Goal: Task Accomplishment & Management: Use online tool/utility

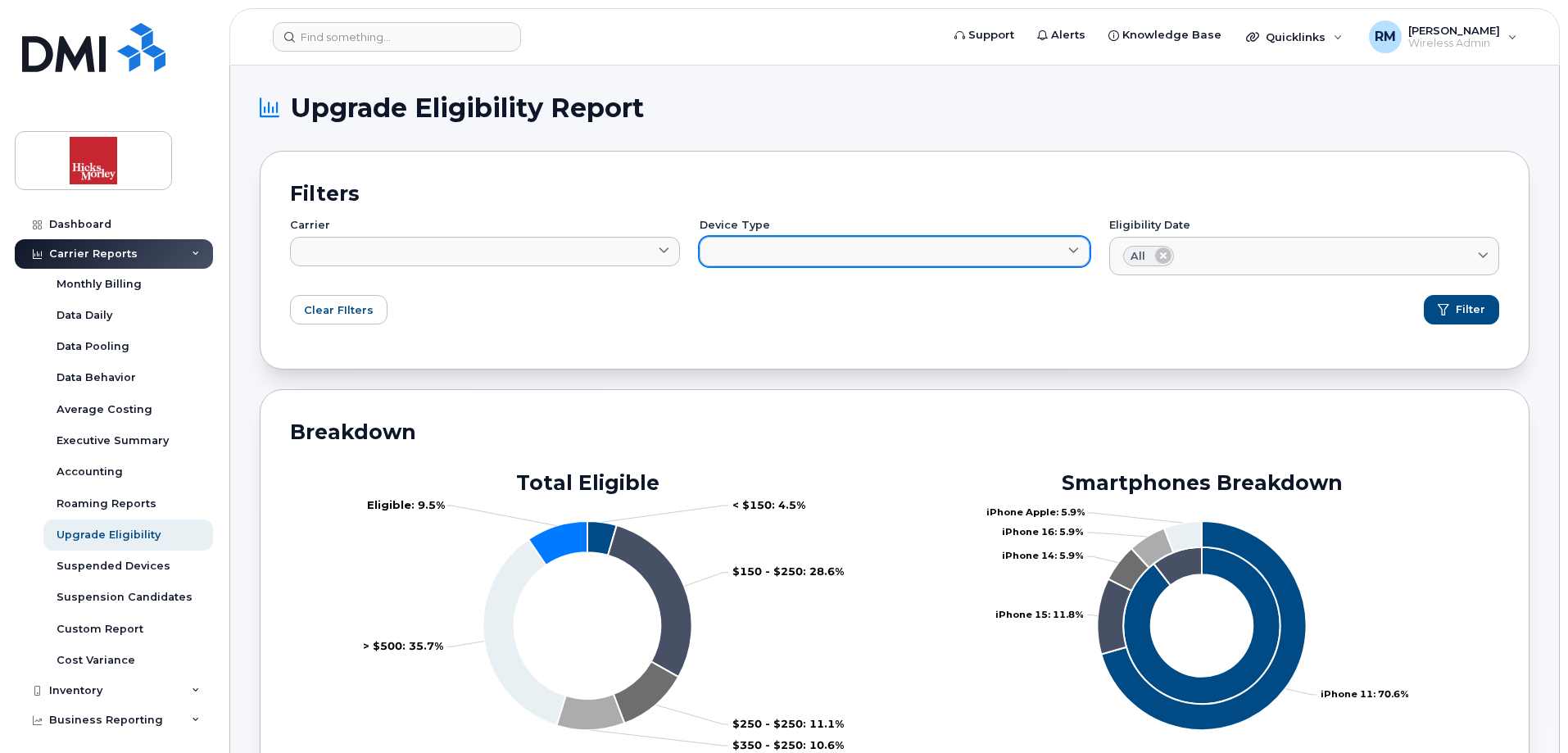
click at [1074, 248] on icon at bounding box center [1073, 251] width 11 height 11
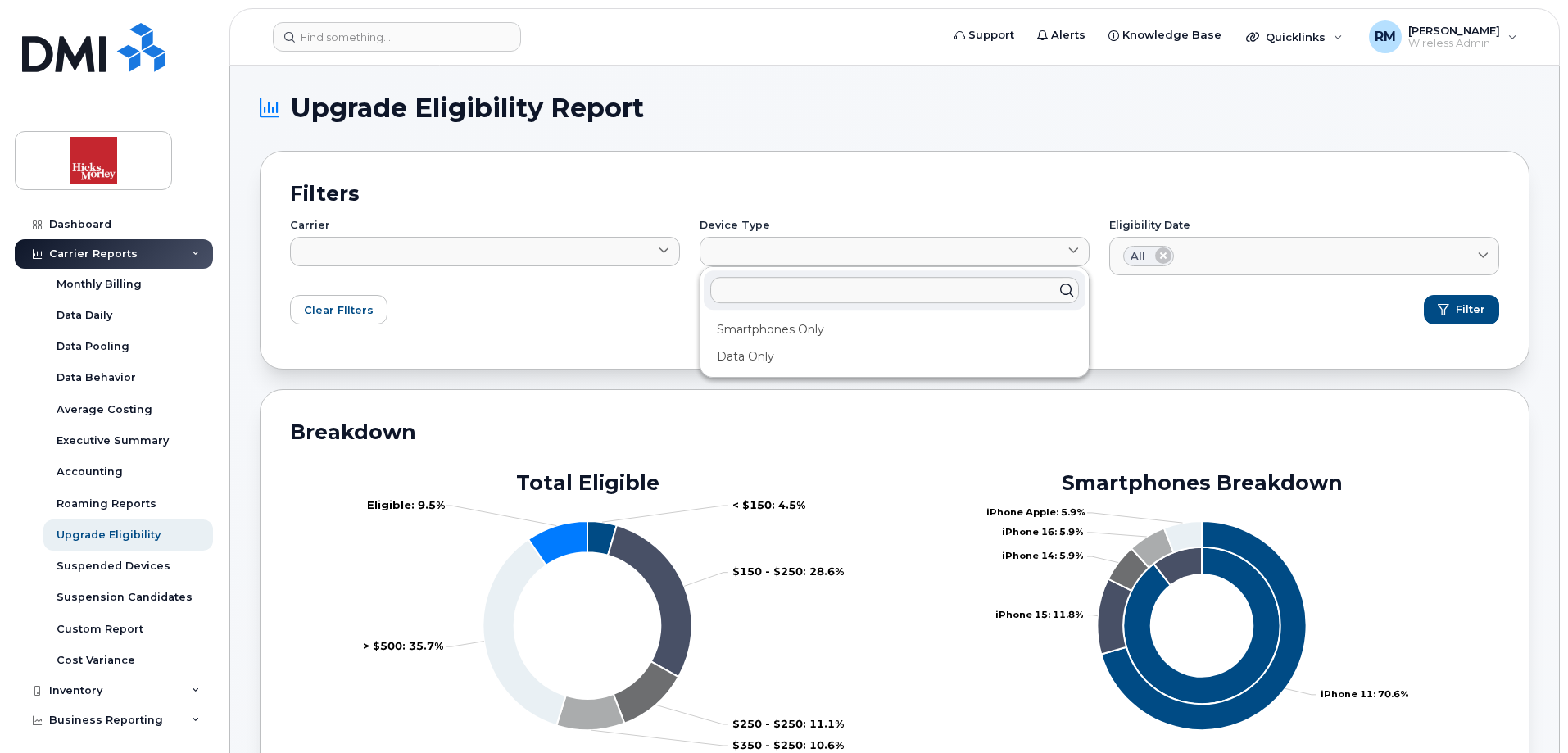
click at [1005, 184] on h2 "Filters" at bounding box center [894, 194] width 1210 height 25
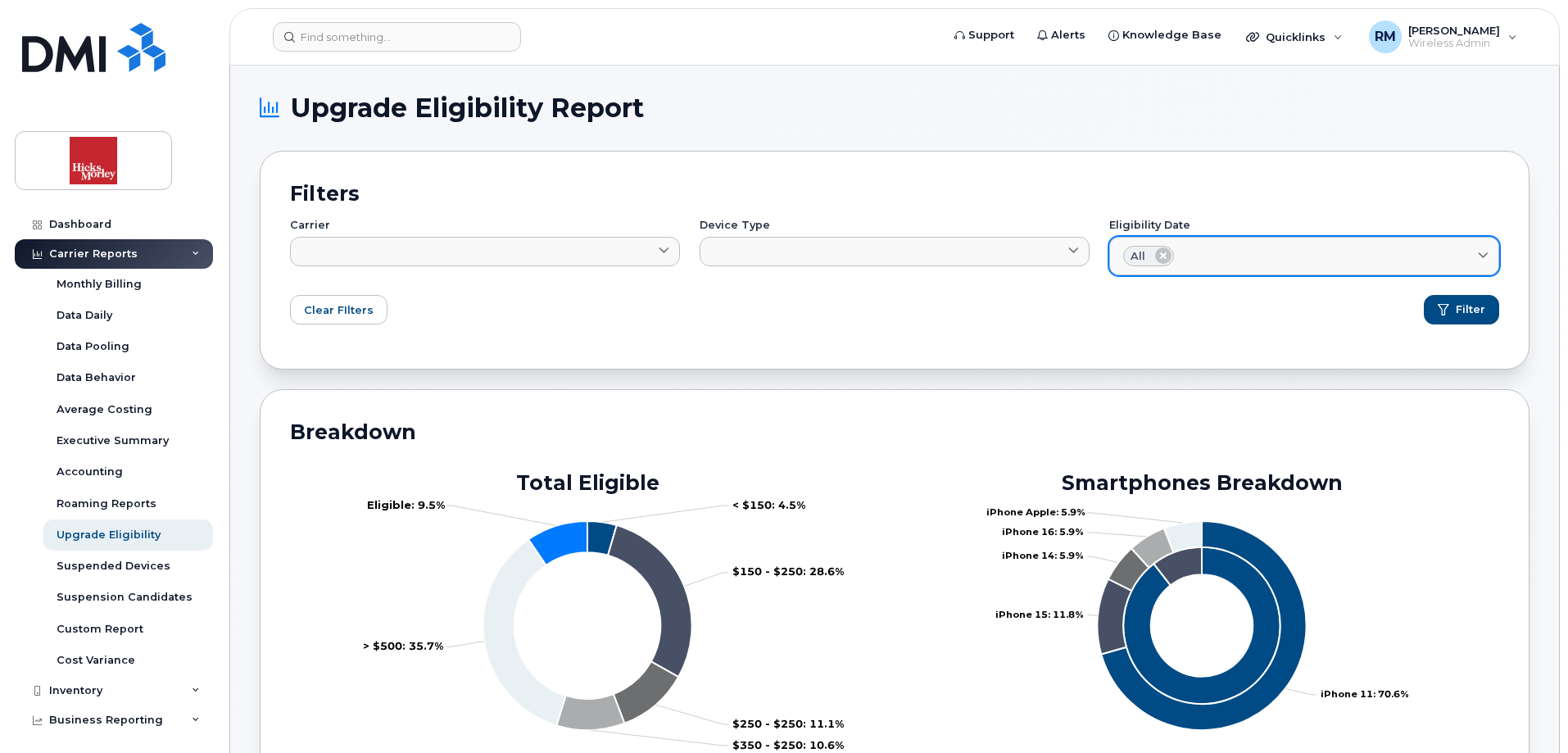
click at [1164, 254] on icon at bounding box center [1163, 256] width 17 height 17
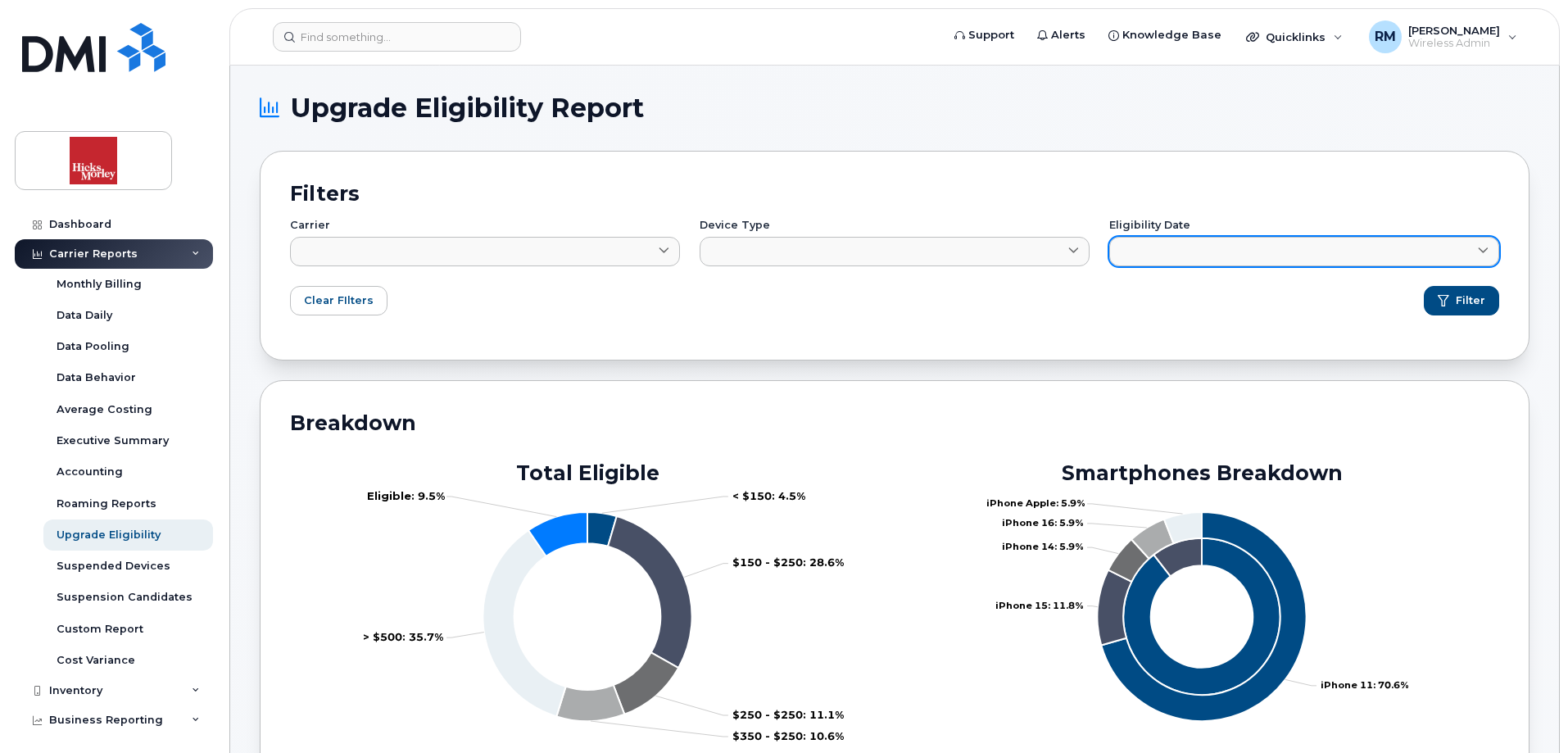
click at [1483, 258] on span at bounding box center [1483, 251] width 16 height 16
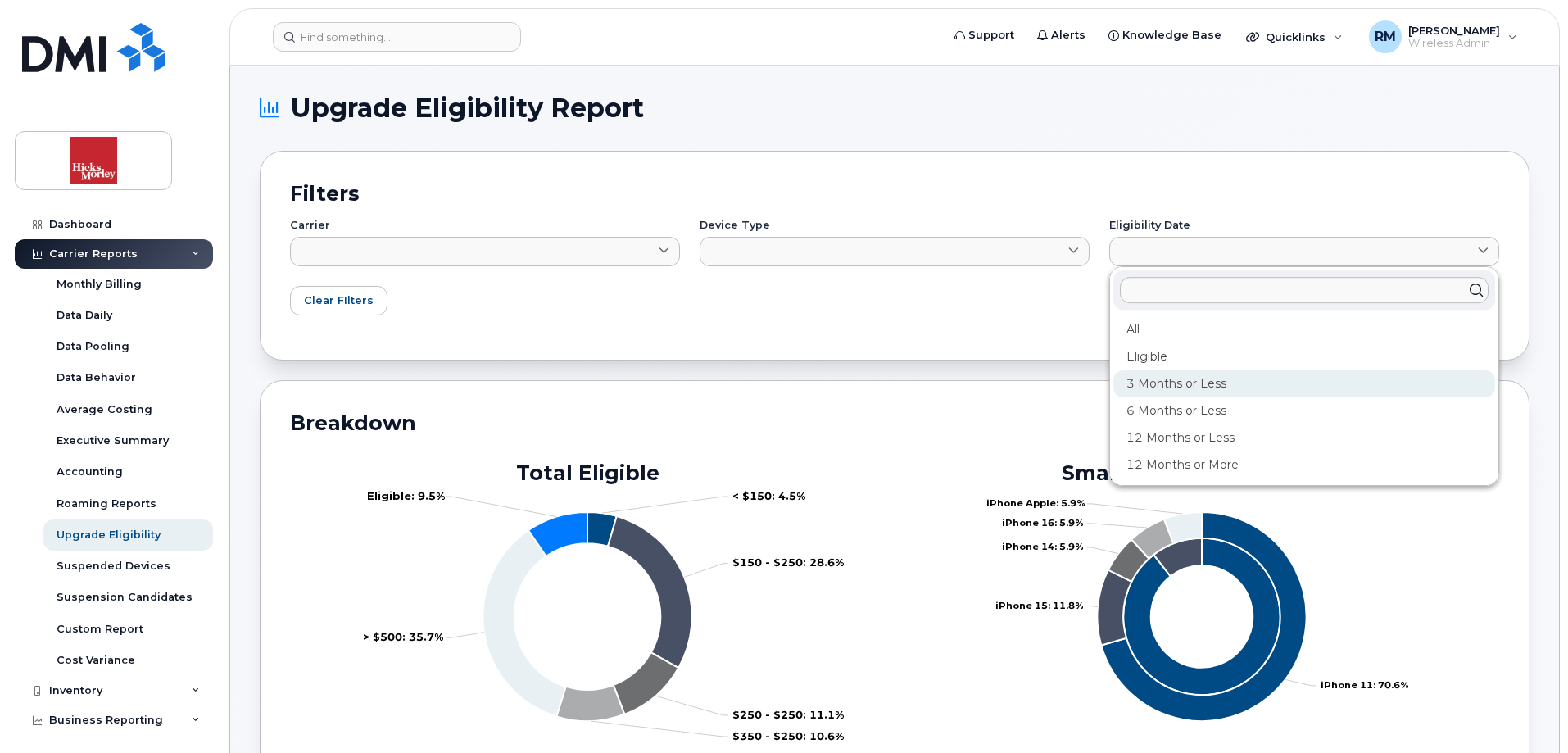
click at [1195, 382] on div "3 Months or Less" at bounding box center [1304, 384] width 382 height 27
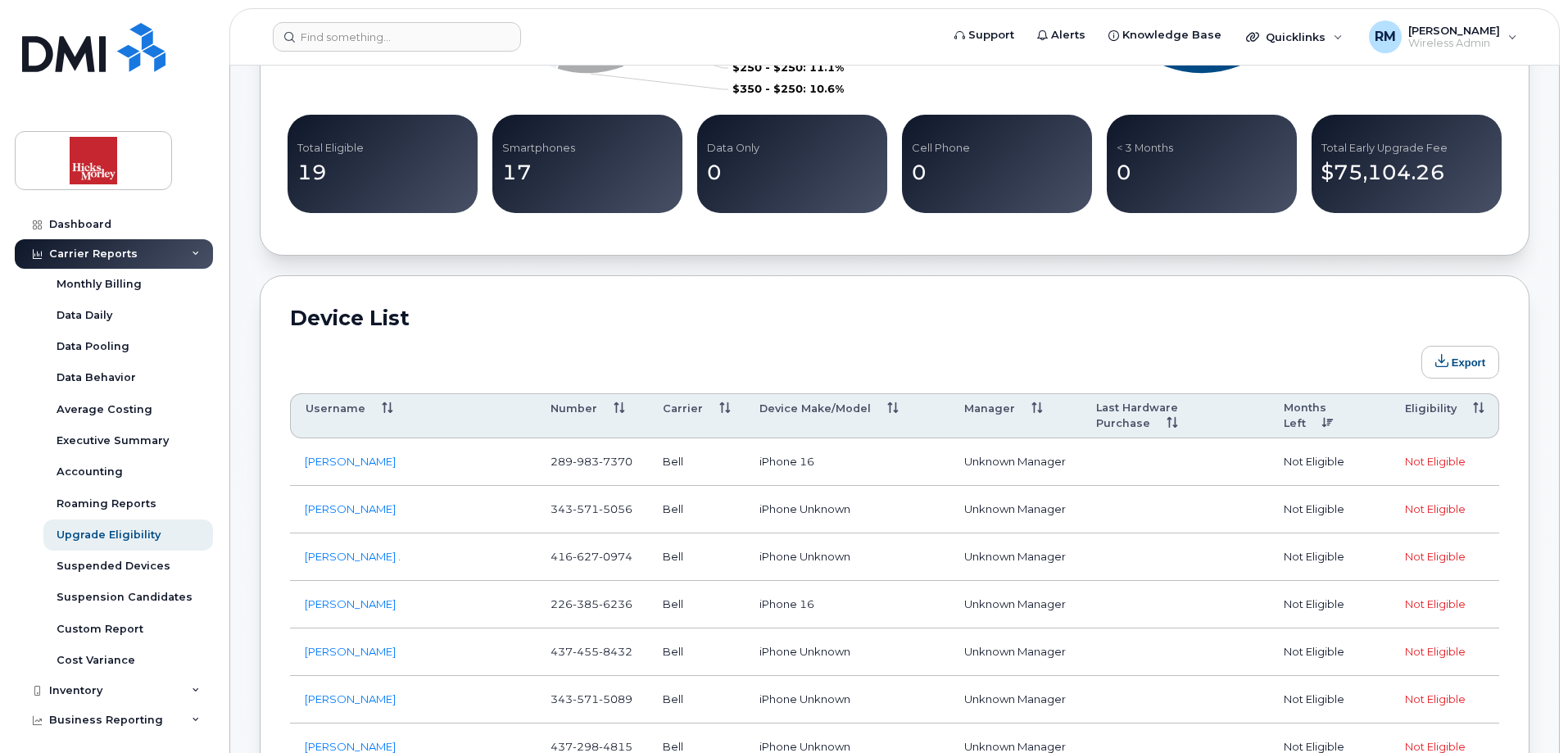
scroll to position [902, 0]
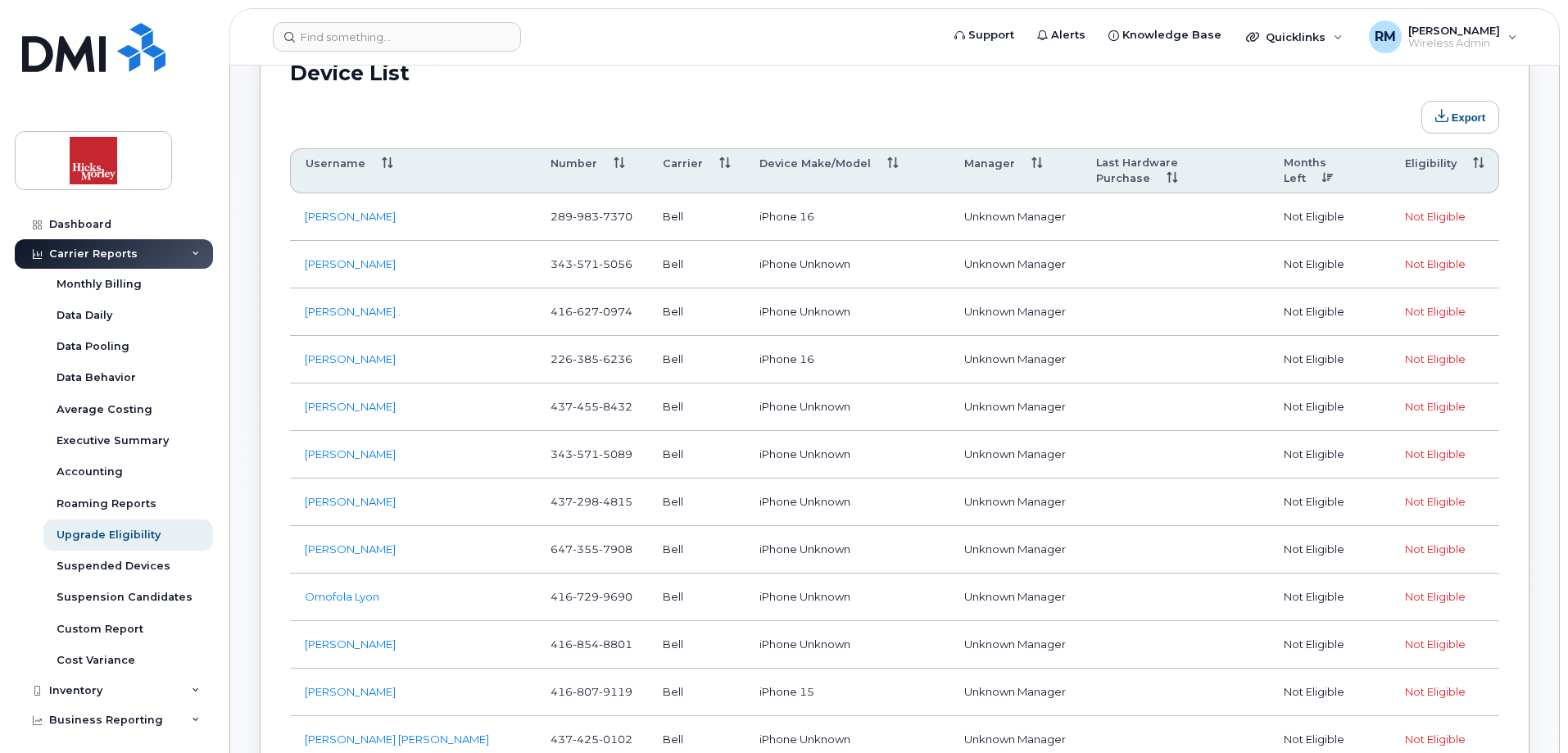
click at [1165, 162] on th "Last Hardware Purchase" at bounding box center [1175, 171] width 188 height 46
click at [1248, 165] on th "Last Hardware Purchase" at bounding box center [1175, 171] width 188 height 46
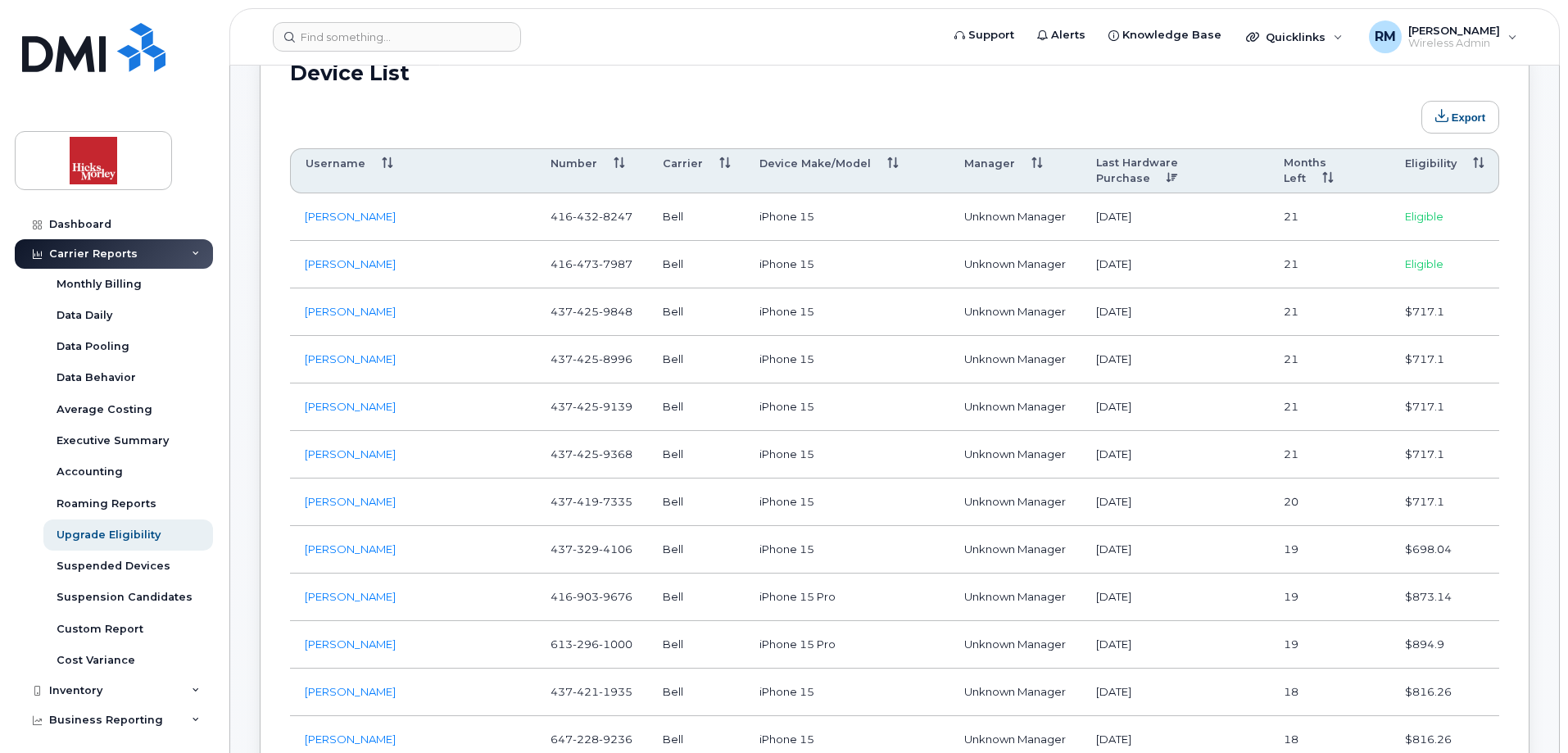
click at [1247, 167] on th "Last Hardware Purchase" at bounding box center [1175, 171] width 188 height 46
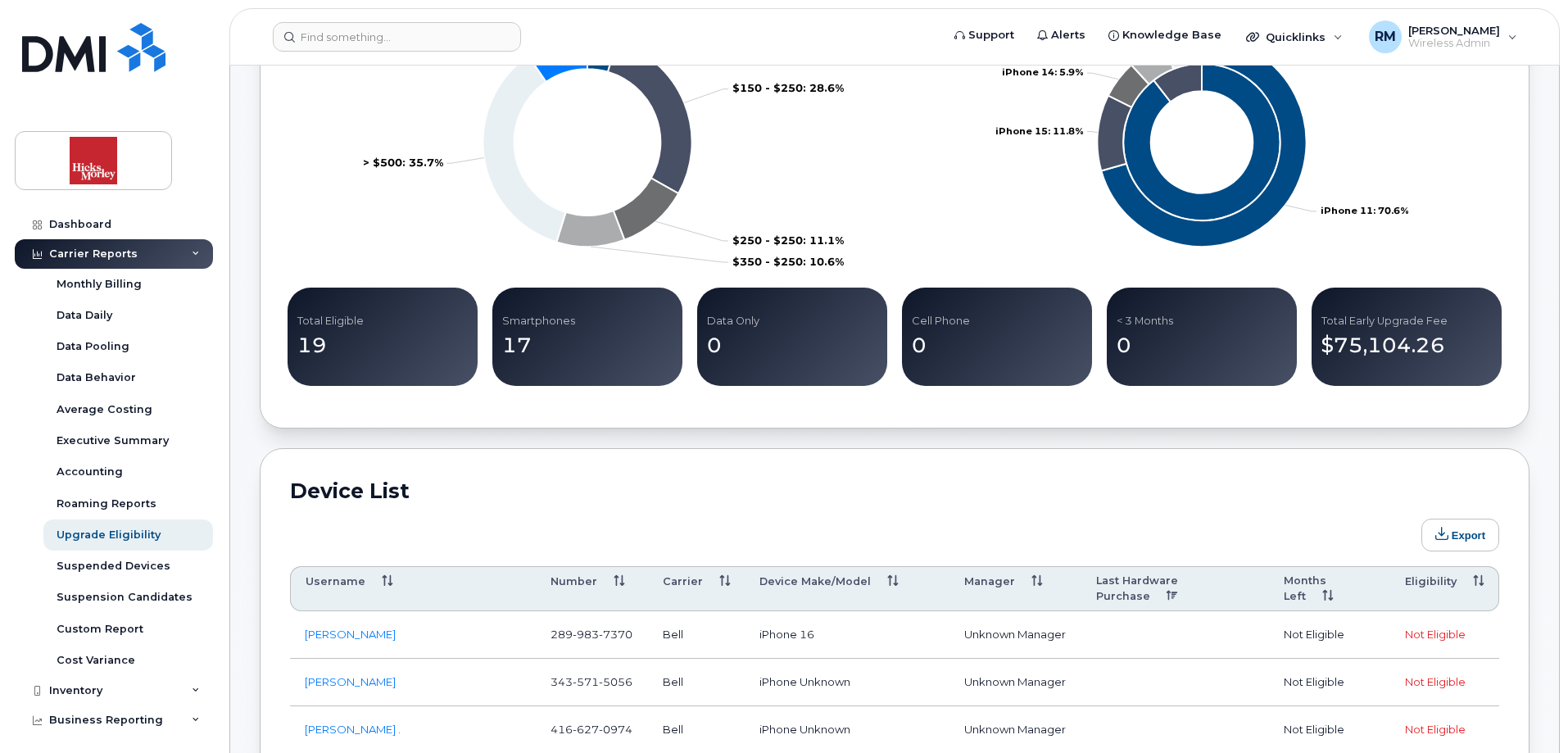
scroll to position [509, 0]
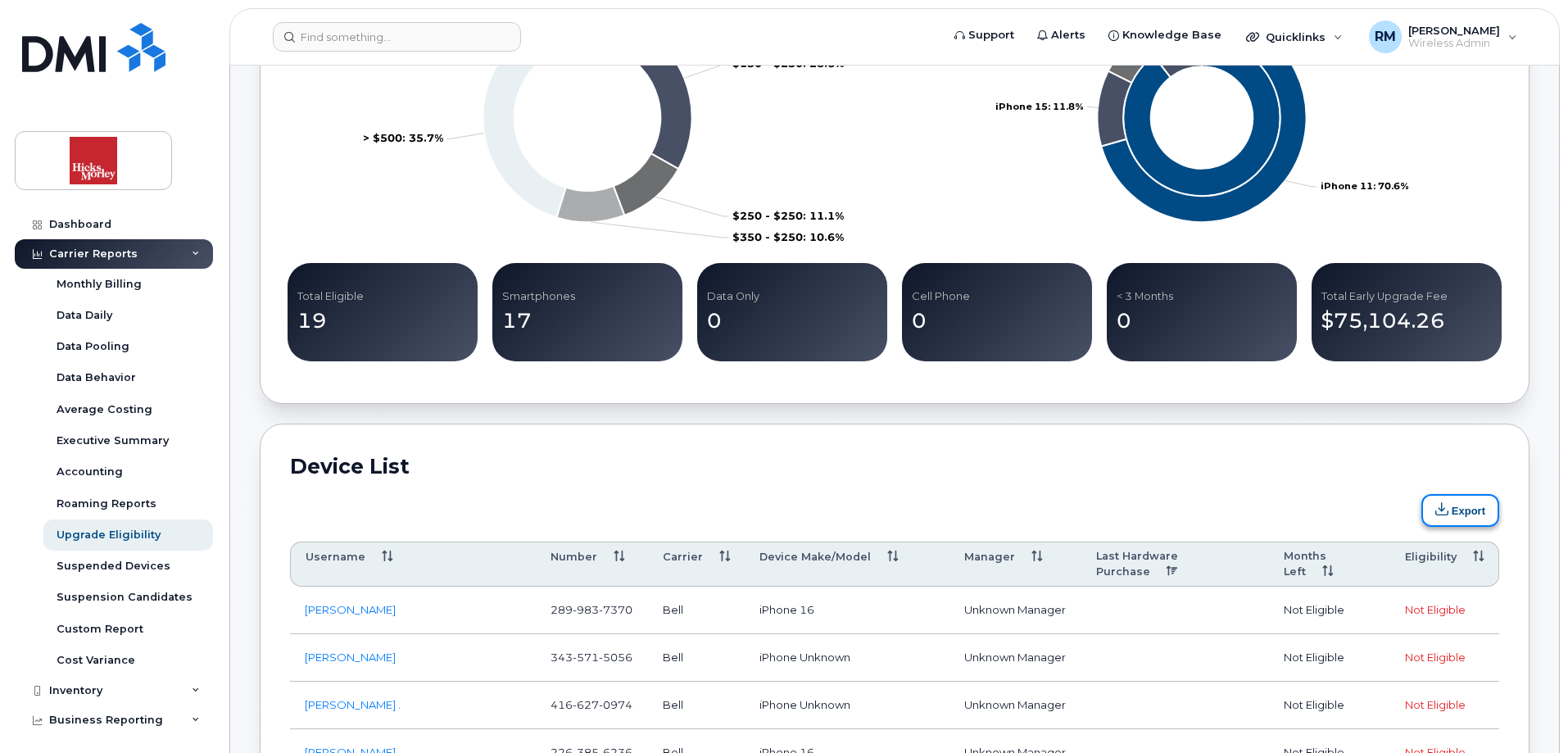
click at [1450, 503] on button "Export" at bounding box center [1460, 511] width 78 height 33
click at [1472, 510] on button "Export" at bounding box center [1460, 511] width 78 height 33
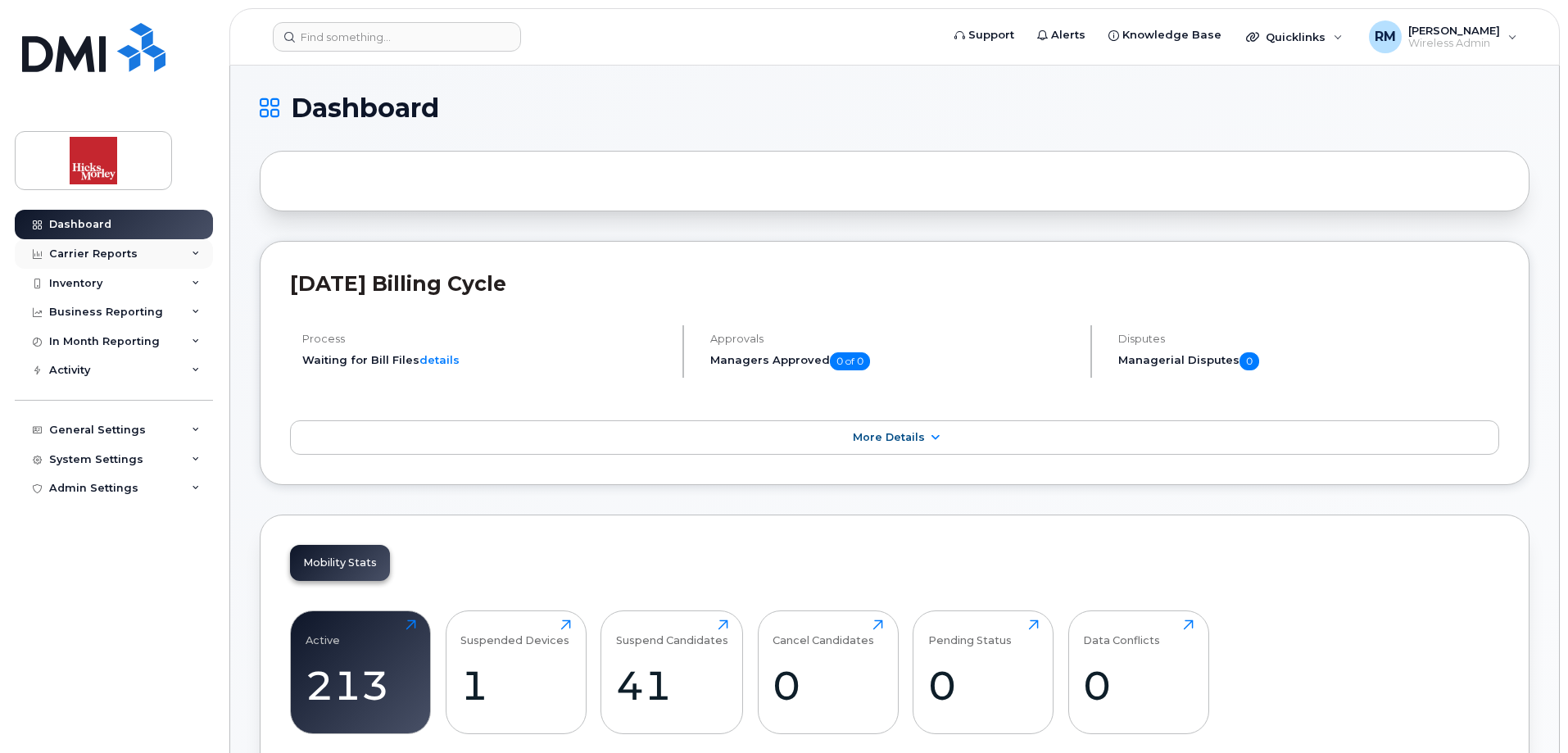
click at [75, 258] on div "Carrier Reports" at bounding box center [93, 254] width 89 height 13
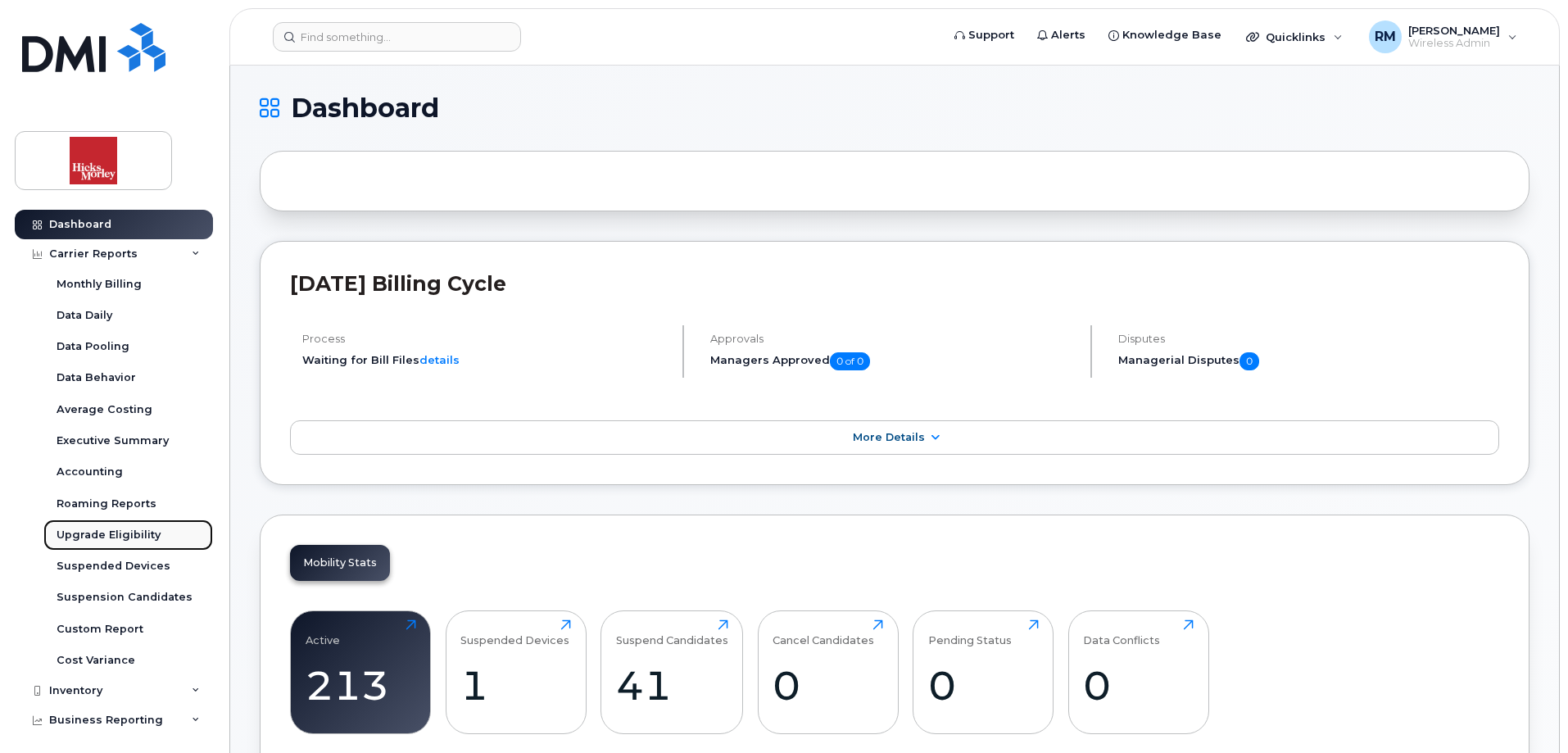
click at [103, 529] on div "Upgrade Eligibility" at bounding box center [108, 535] width 104 height 15
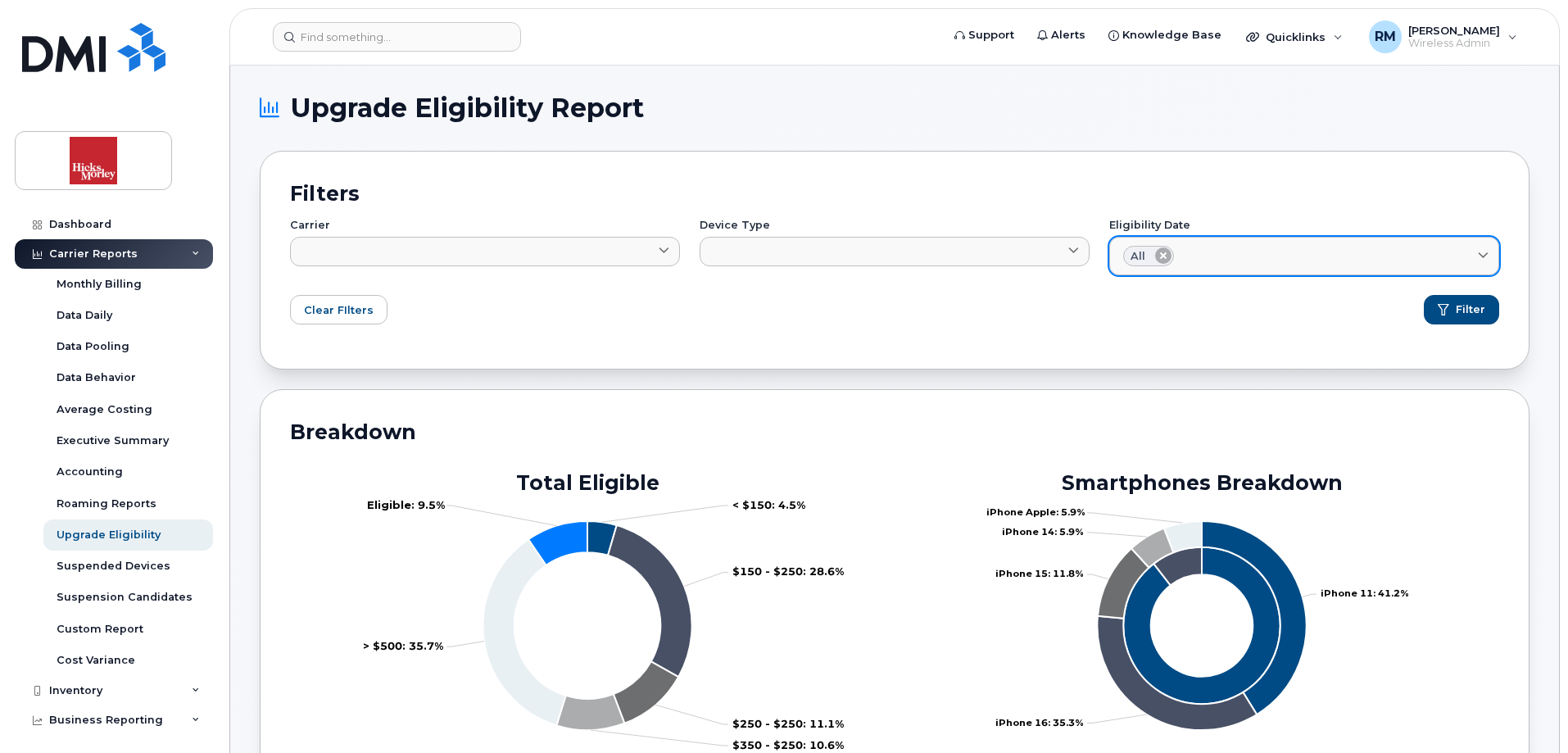
click at [1167, 255] on icon at bounding box center [1163, 256] width 17 height 17
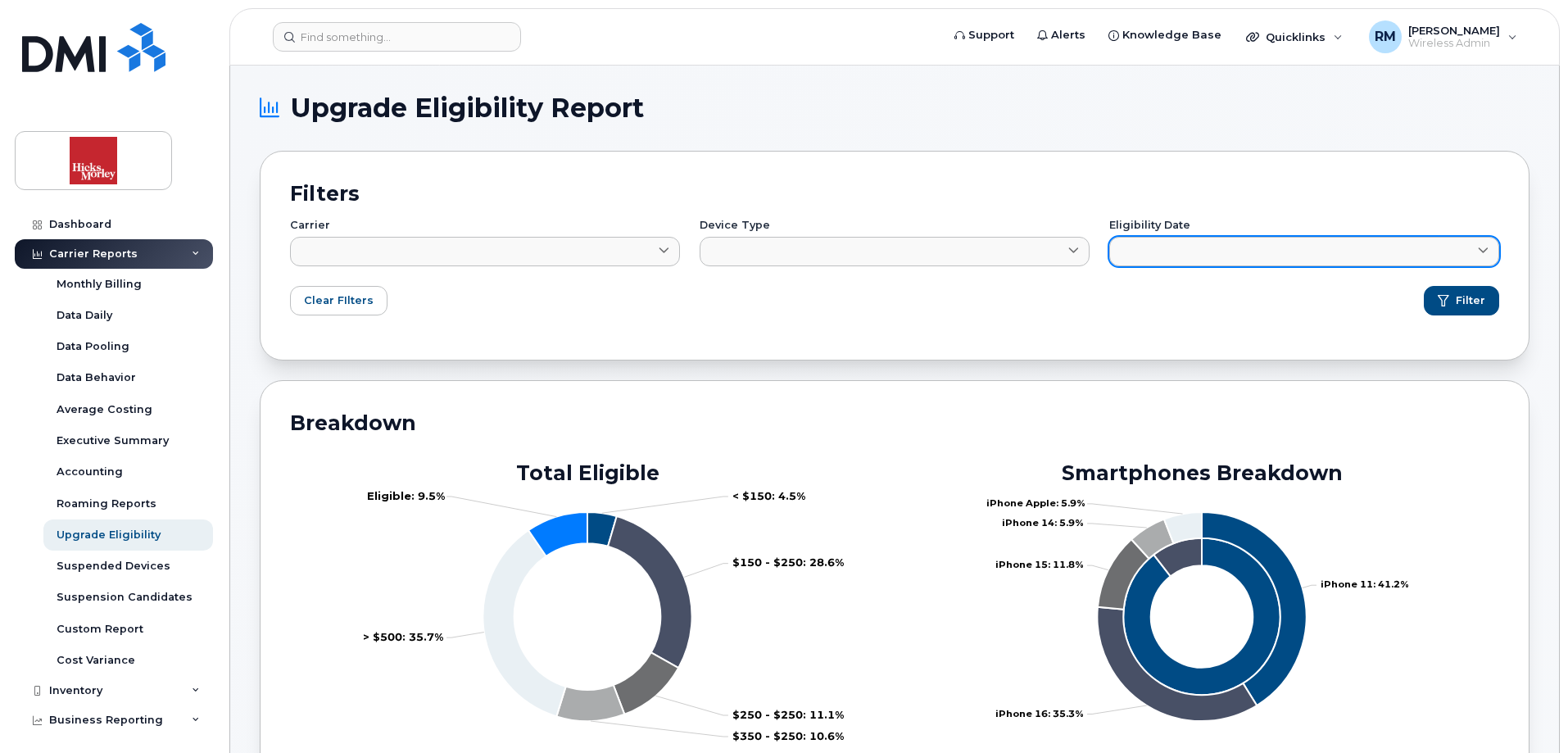
click at [1168, 257] on link at bounding box center [1304, 252] width 390 height 30
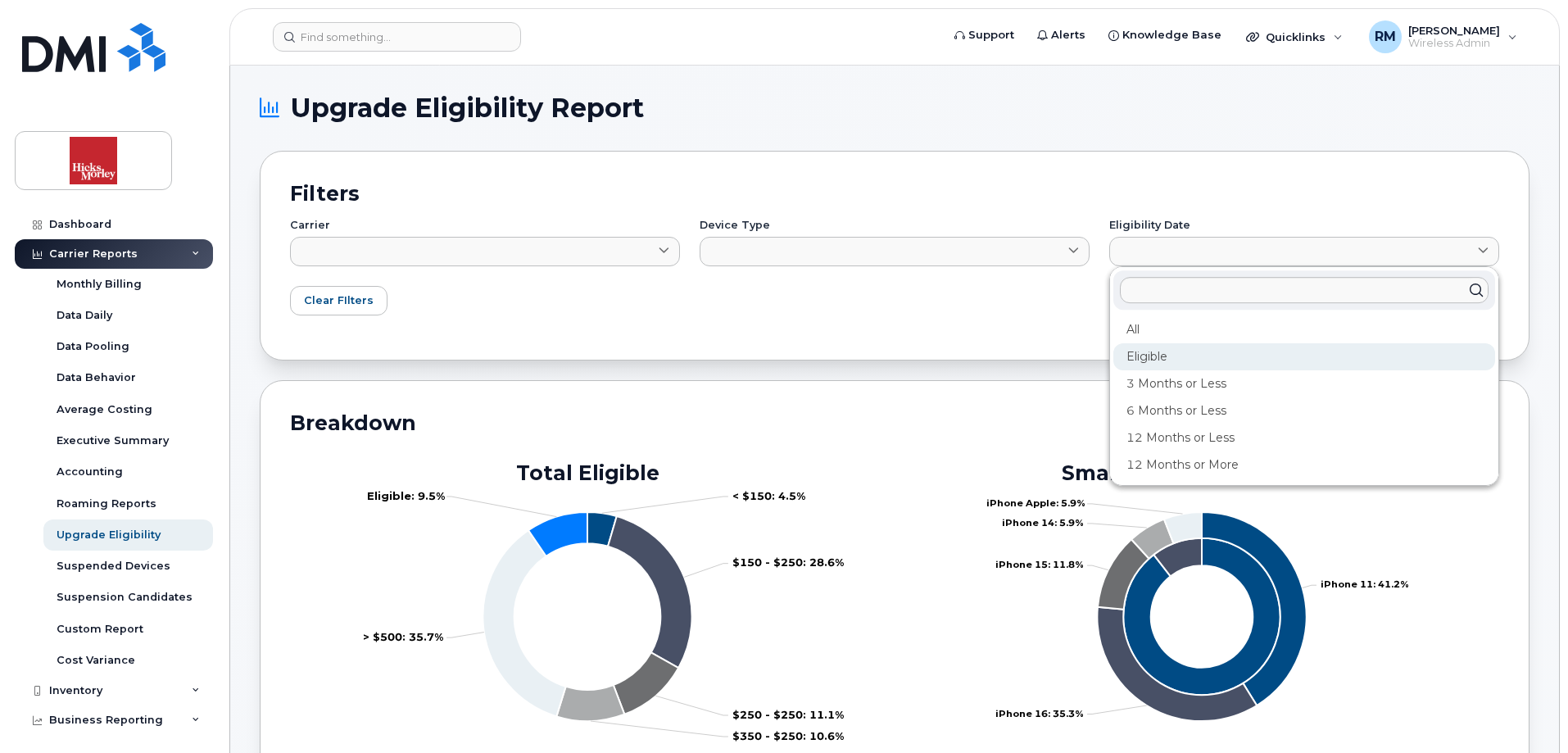
click at [1147, 353] on div "Eligible" at bounding box center [1304, 357] width 382 height 27
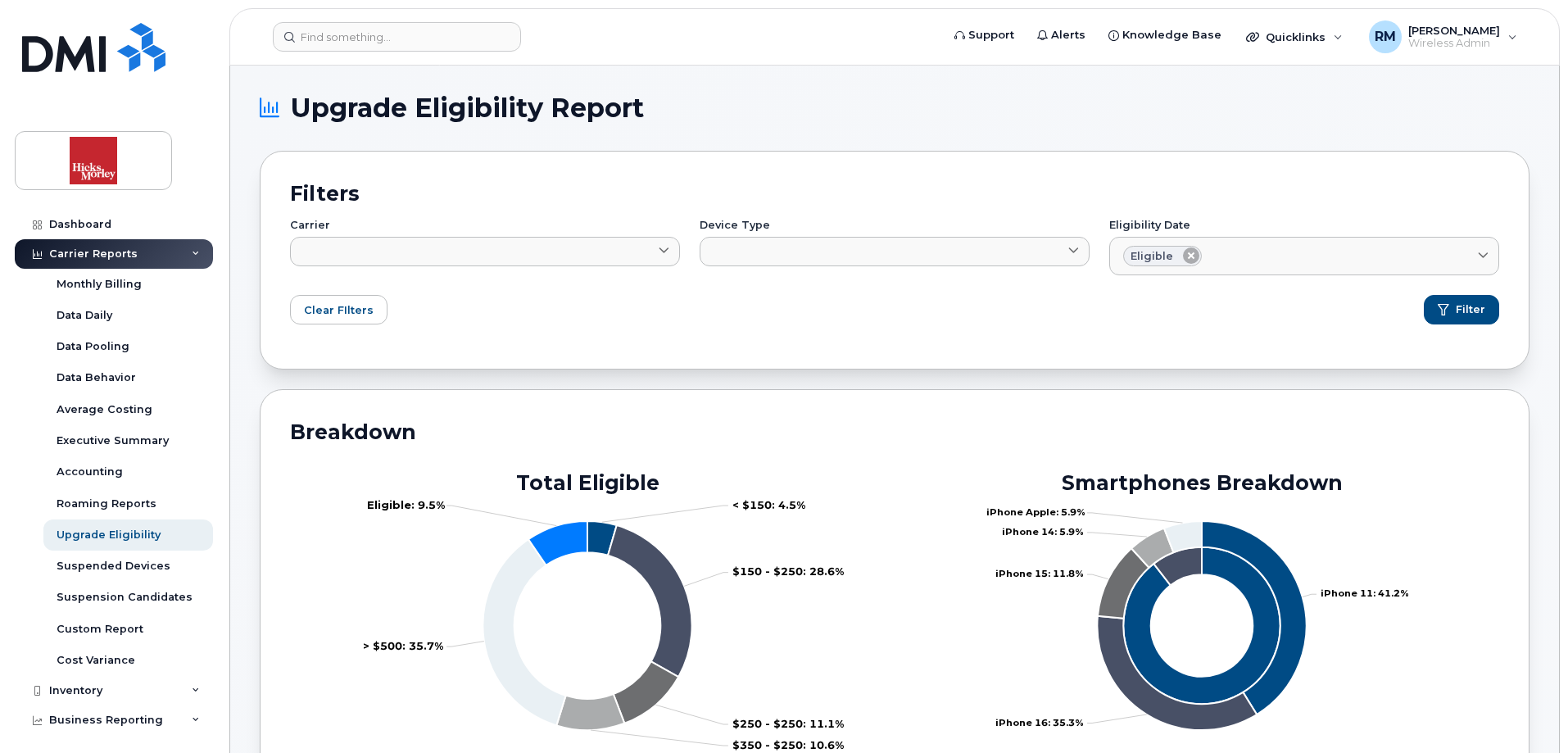
click at [1192, 251] on icon at bounding box center [1191, 256] width 17 height 17
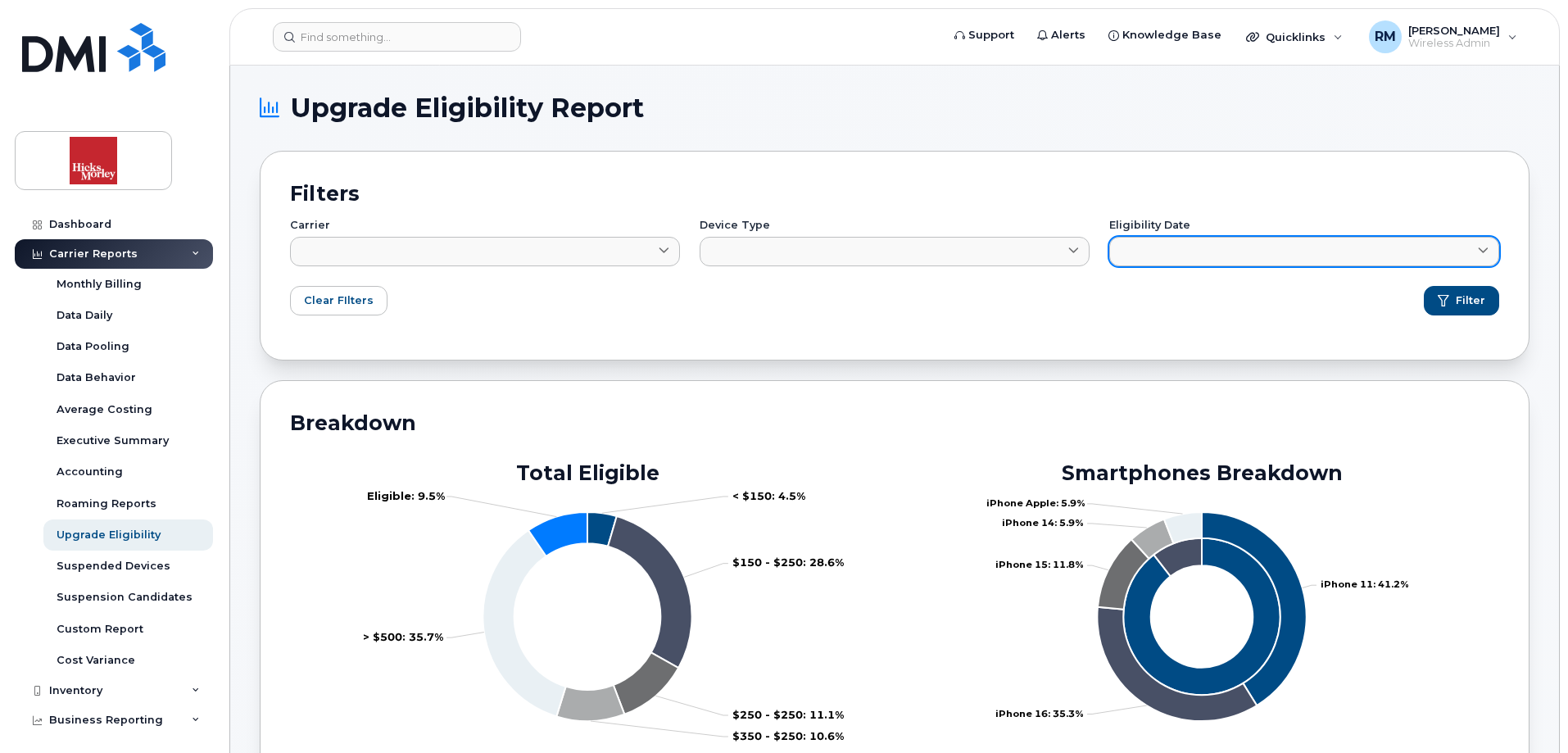
click at [1480, 252] on icon at bounding box center [1483, 251] width 11 height 11
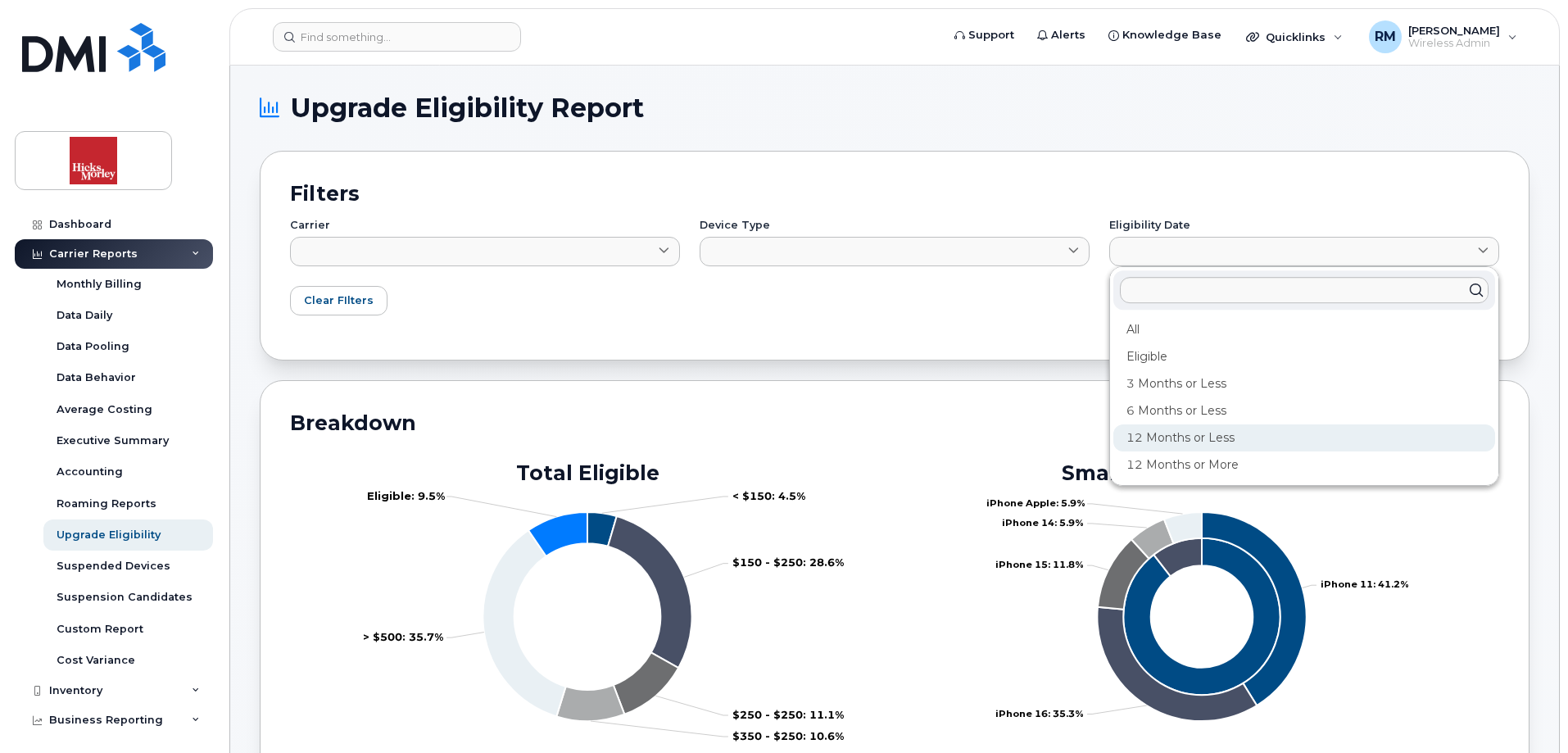
click at [1207, 432] on div "12 Months or Less" at bounding box center [1304, 438] width 382 height 27
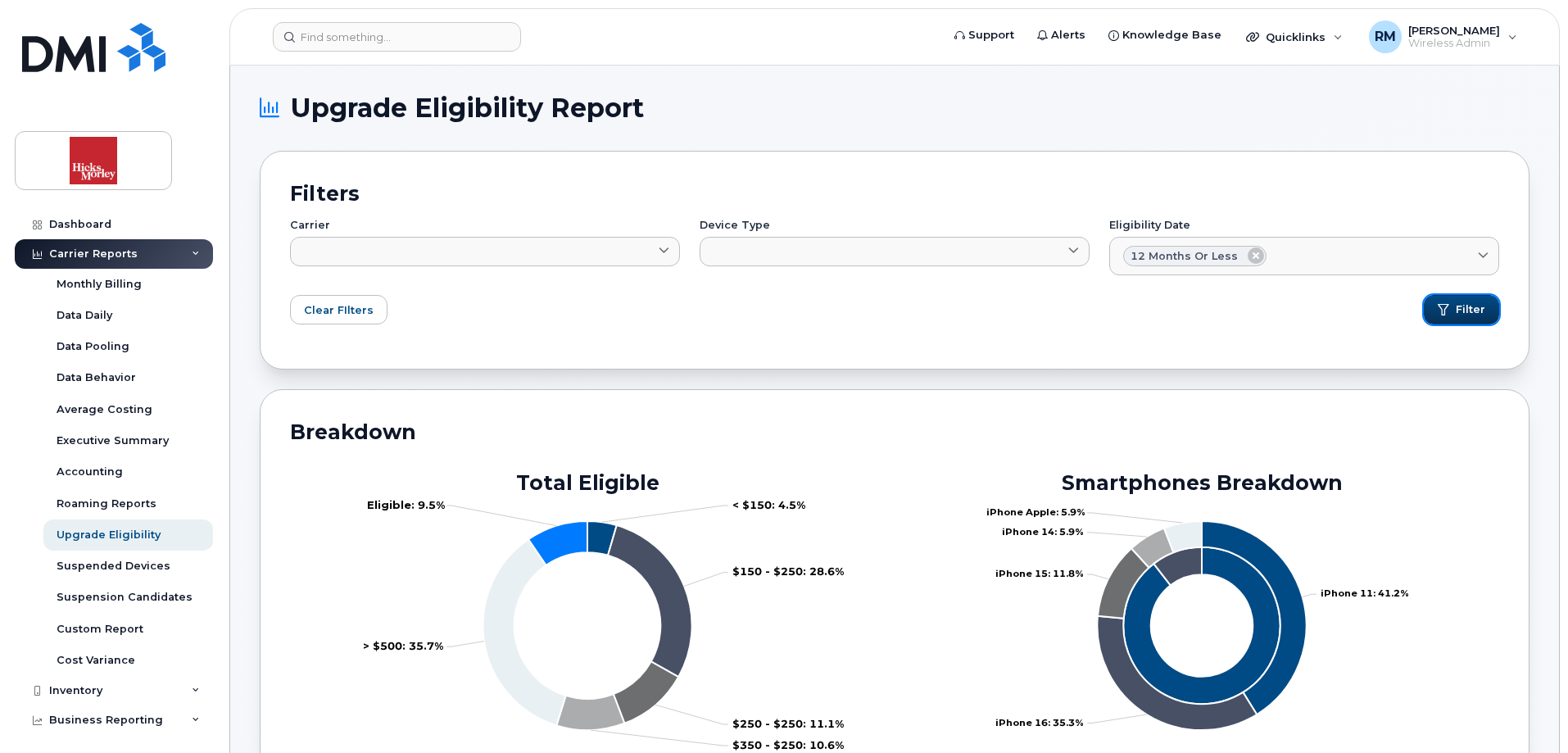
click at [1454, 316] on button "Filter" at bounding box center [1461, 310] width 75 height 30
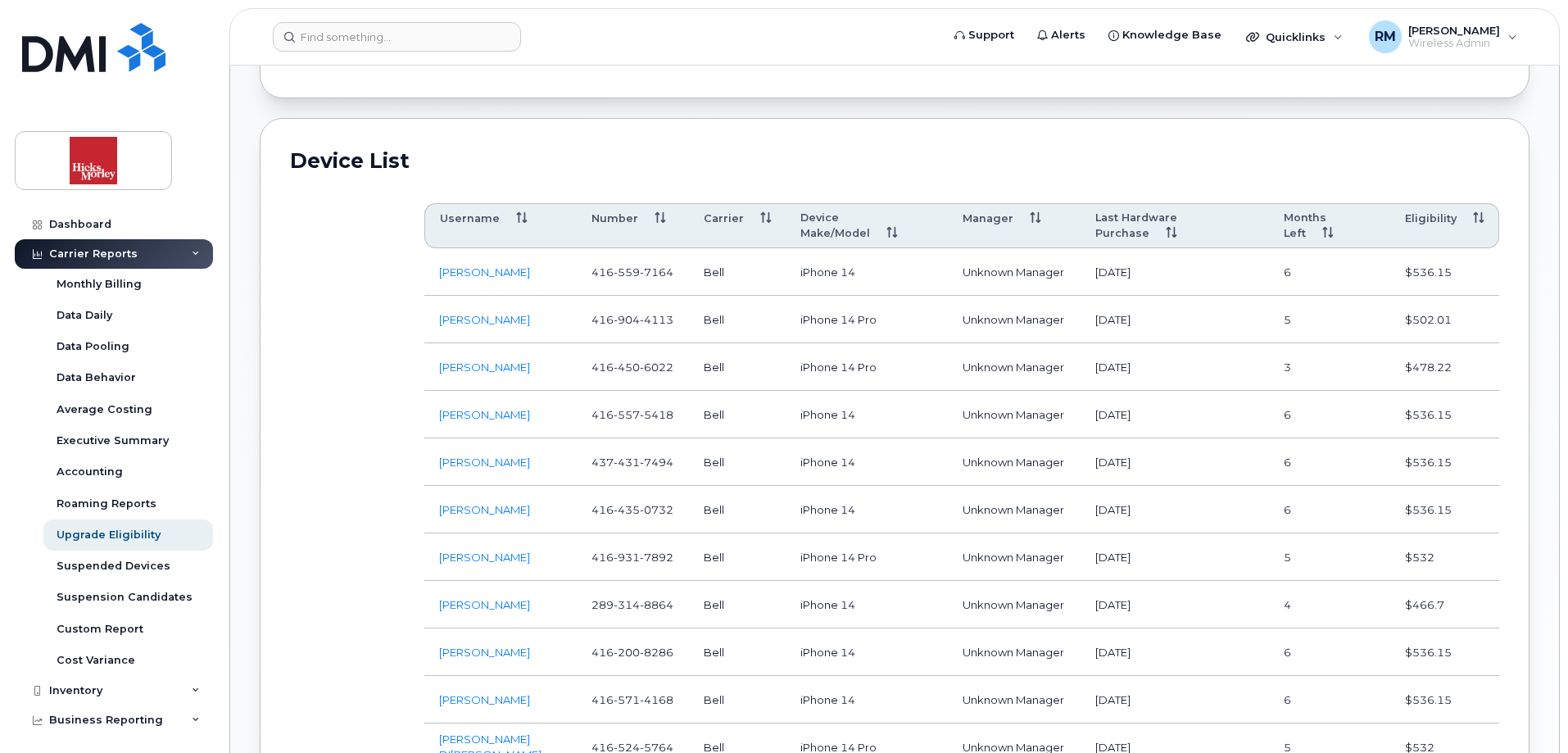
scroll to position [820, 0]
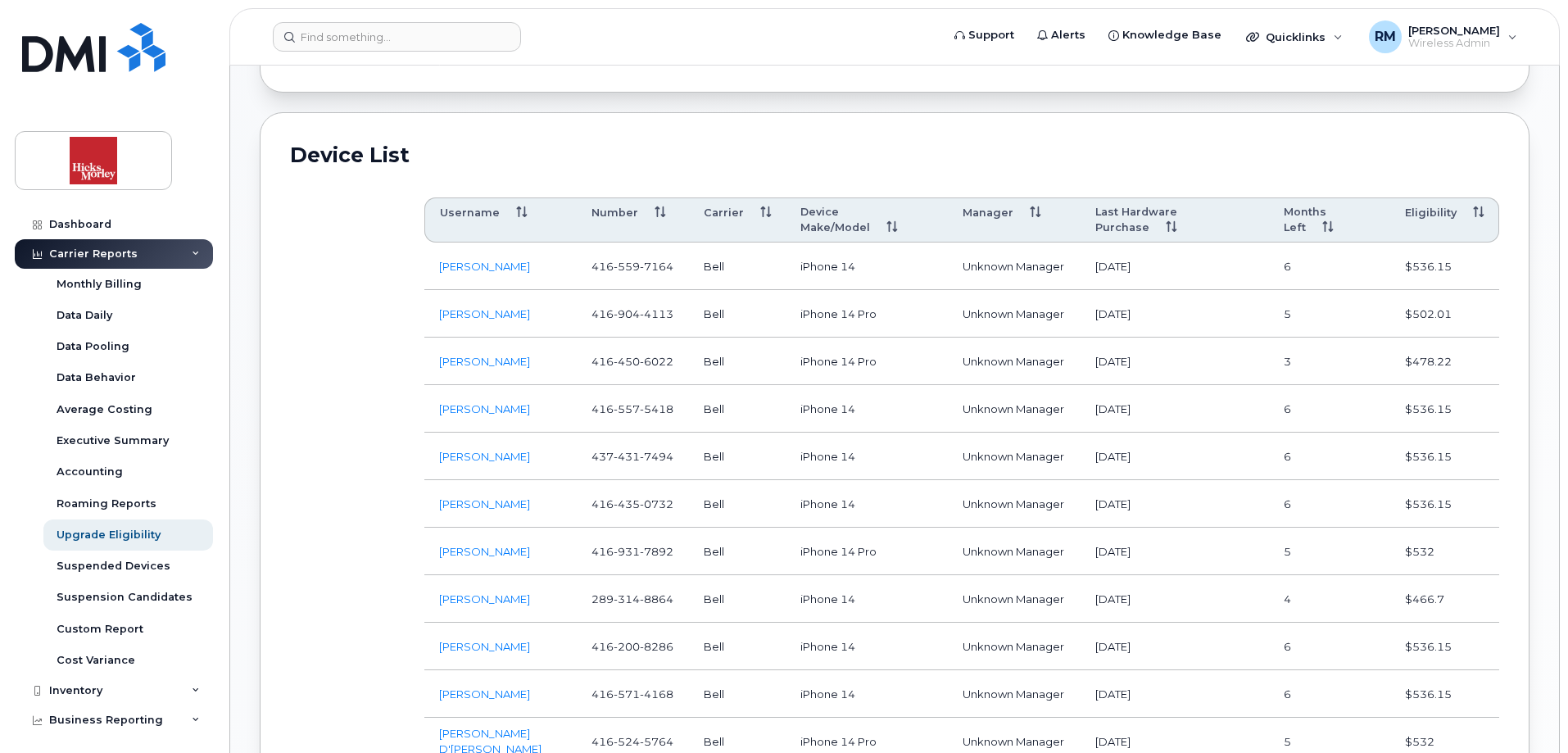
click at [1146, 215] on th "Last Hardware Purchase" at bounding box center [1175, 220] width 189 height 46
click at [1248, 205] on th "Last Hardware Purchase" at bounding box center [1175, 220] width 189 height 46
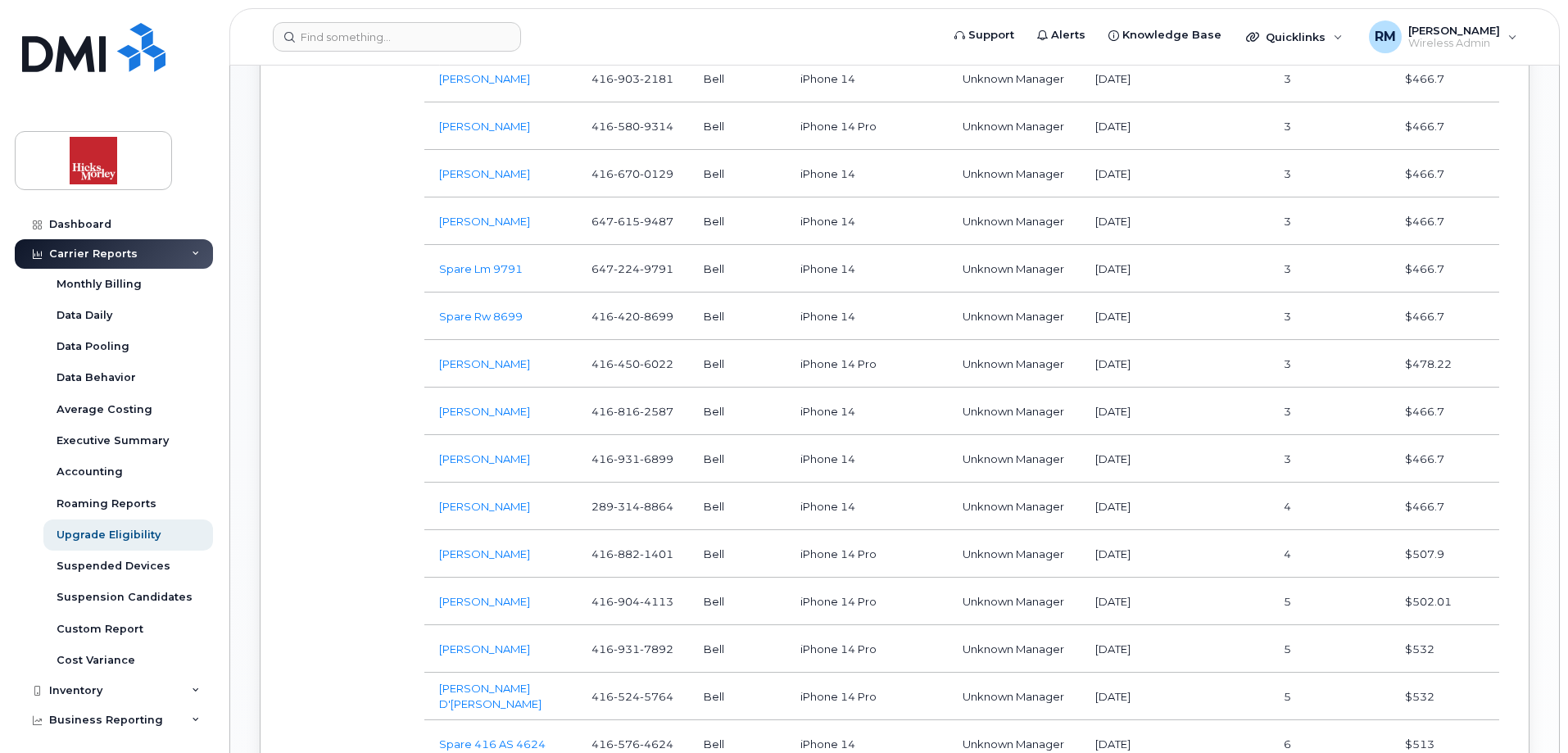
scroll to position [738, 0]
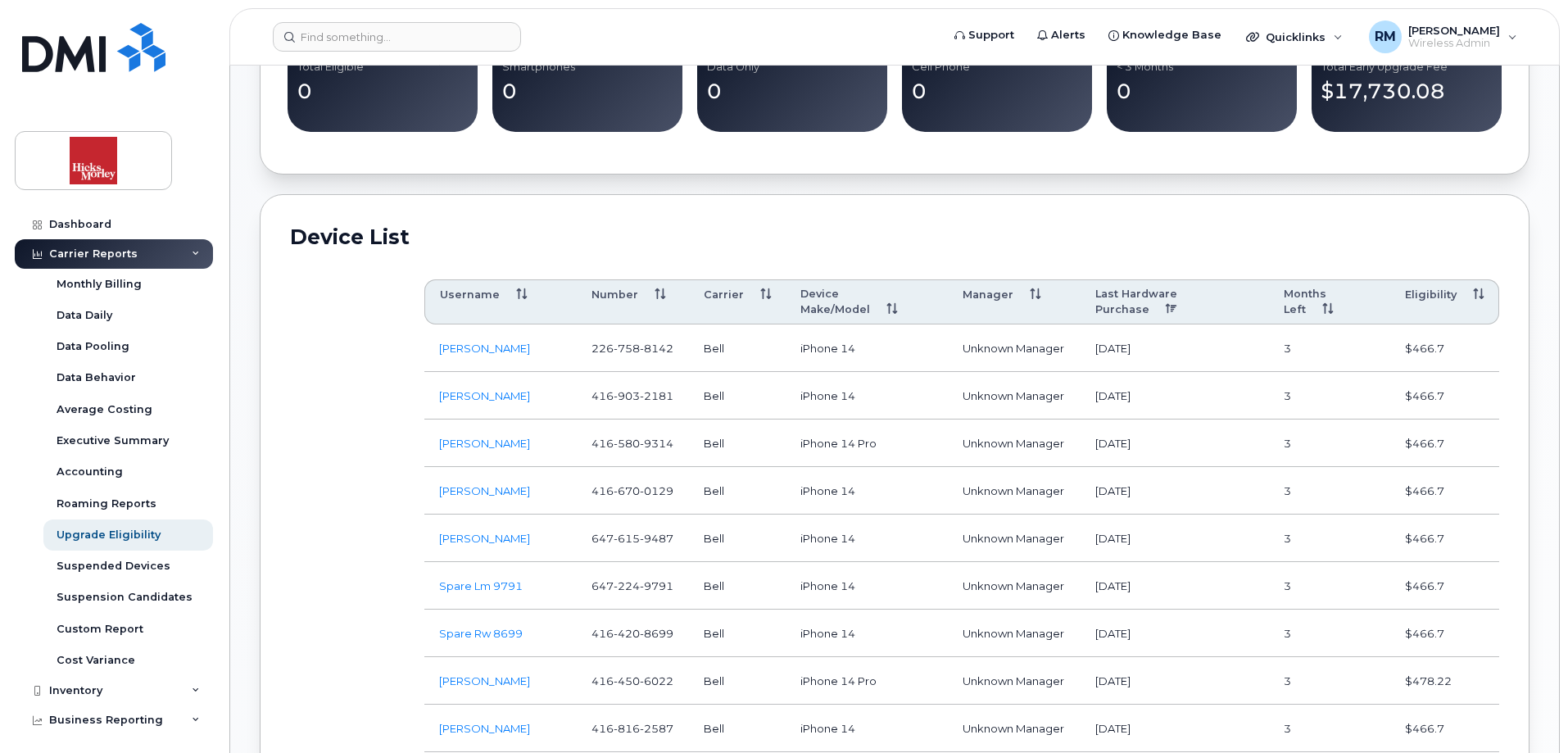
click at [1246, 287] on th "Last Hardware Purchase" at bounding box center [1175, 302] width 189 height 46
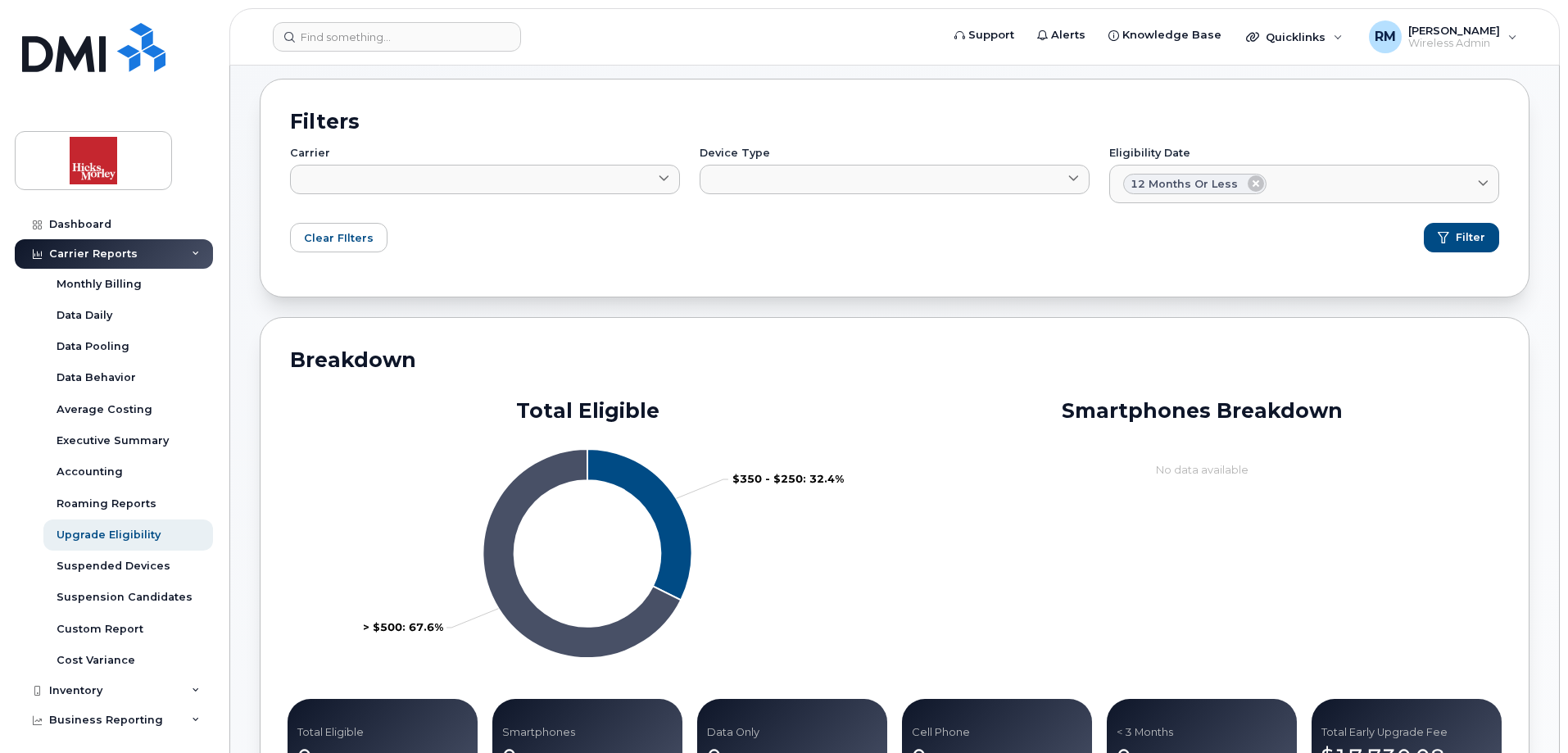
scroll to position [0, 0]
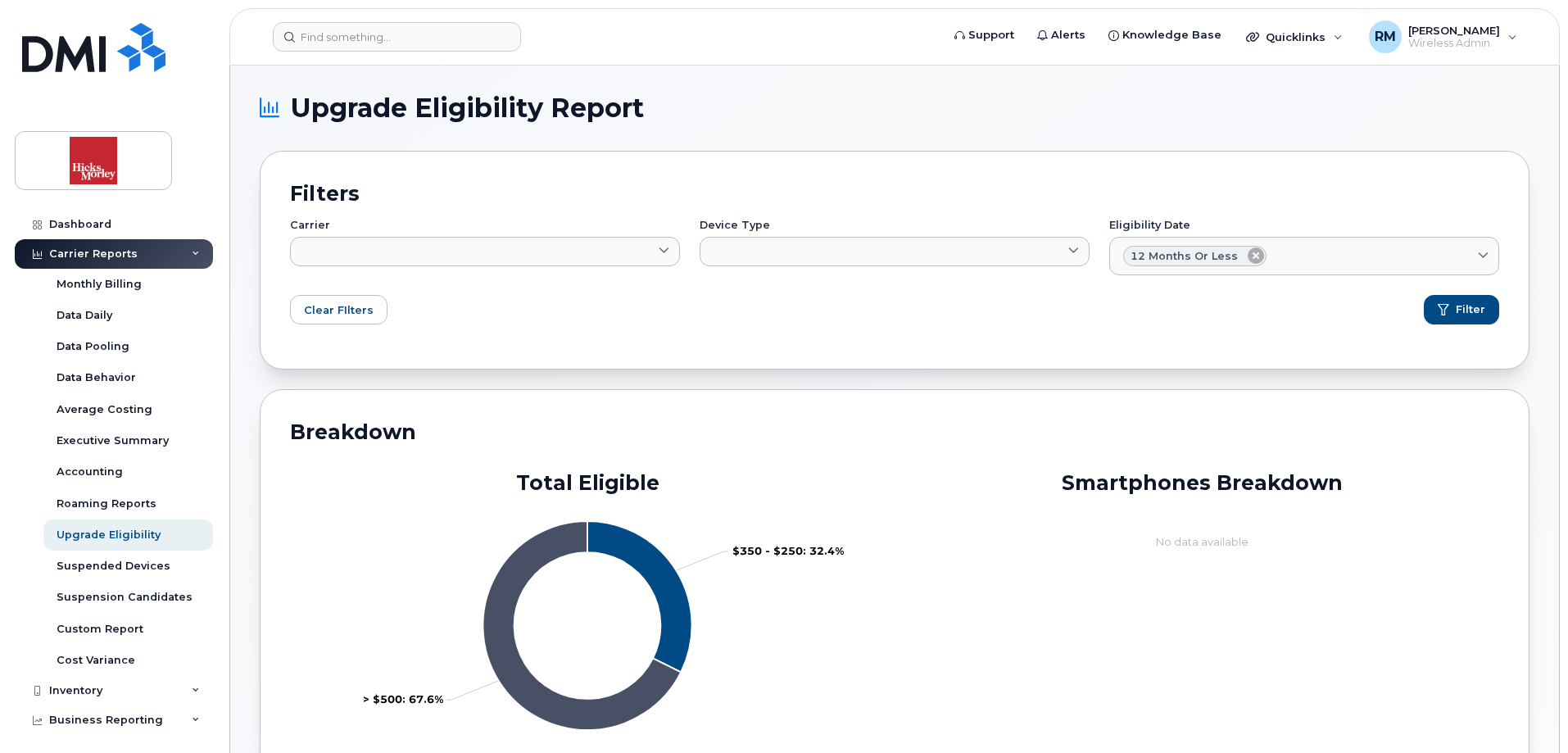
click at [1251, 257] on icon at bounding box center [1256, 256] width 17 height 17
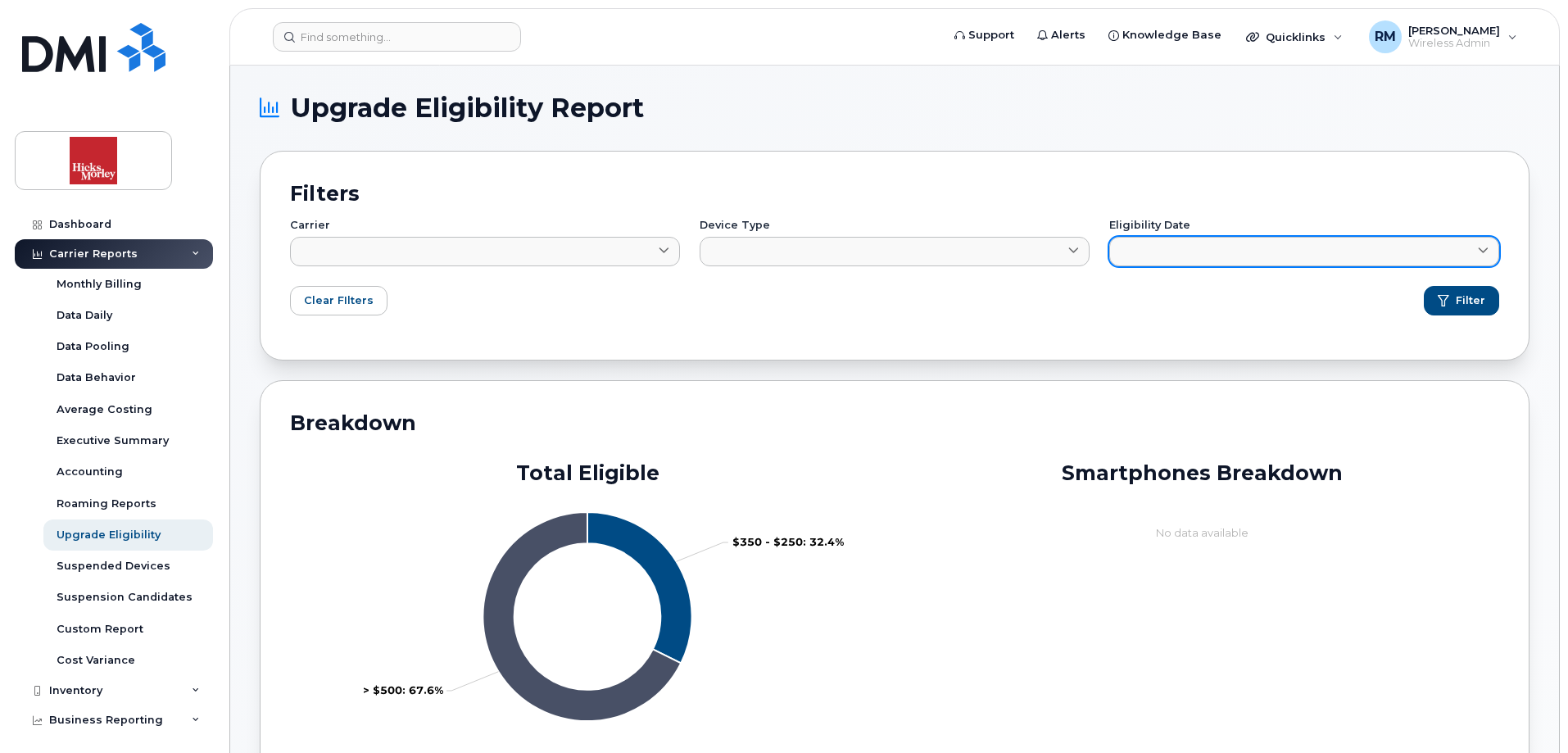
drag, startPoint x: 1491, startPoint y: 247, endPoint x: 1479, endPoint y: 249, distance: 12.2
click at [1491, 248] on span at bounding box center [1483, 251] width 16 height 16
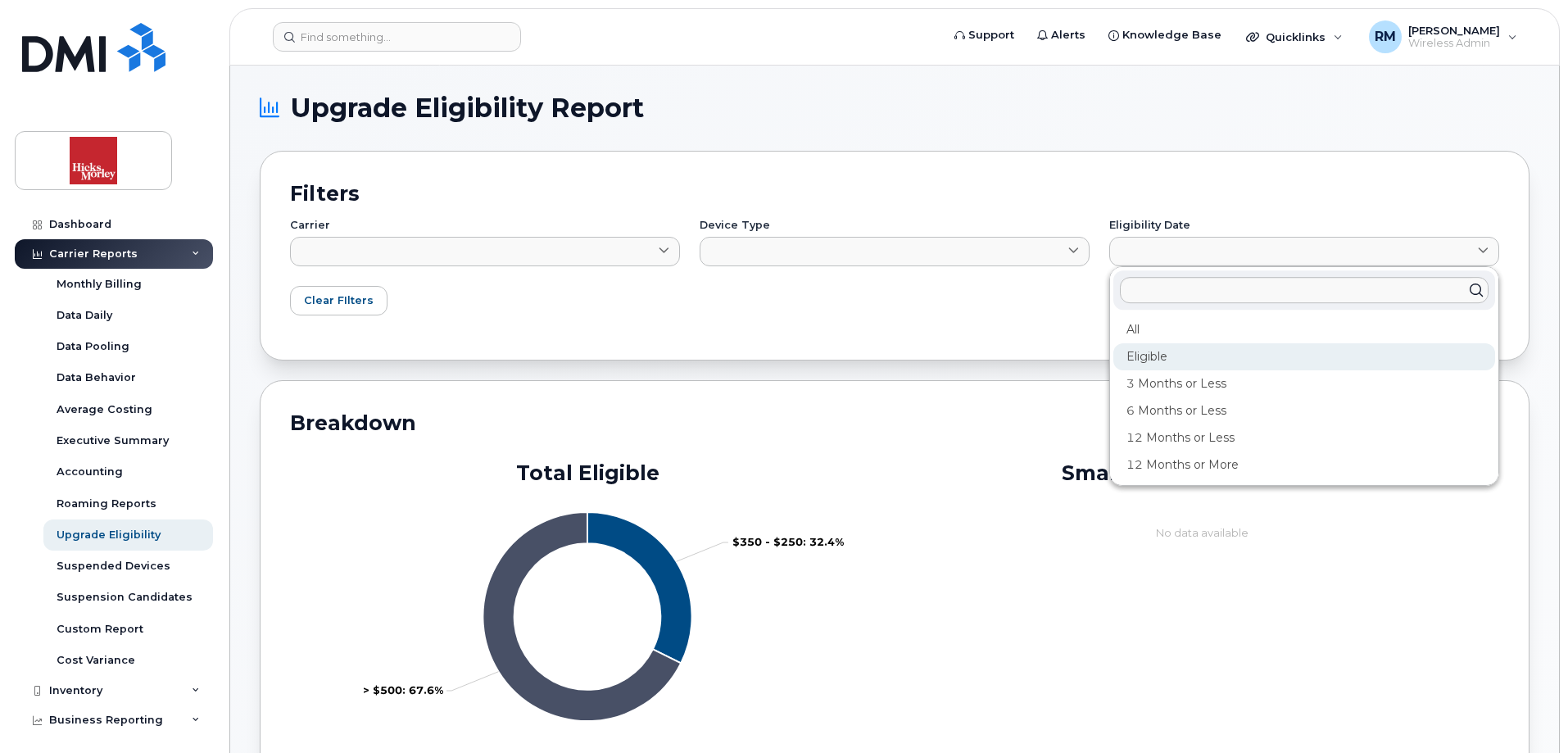
click at [1161, 360] on div "Eligible" at bounding box center [1304, 357] width 382 height 27
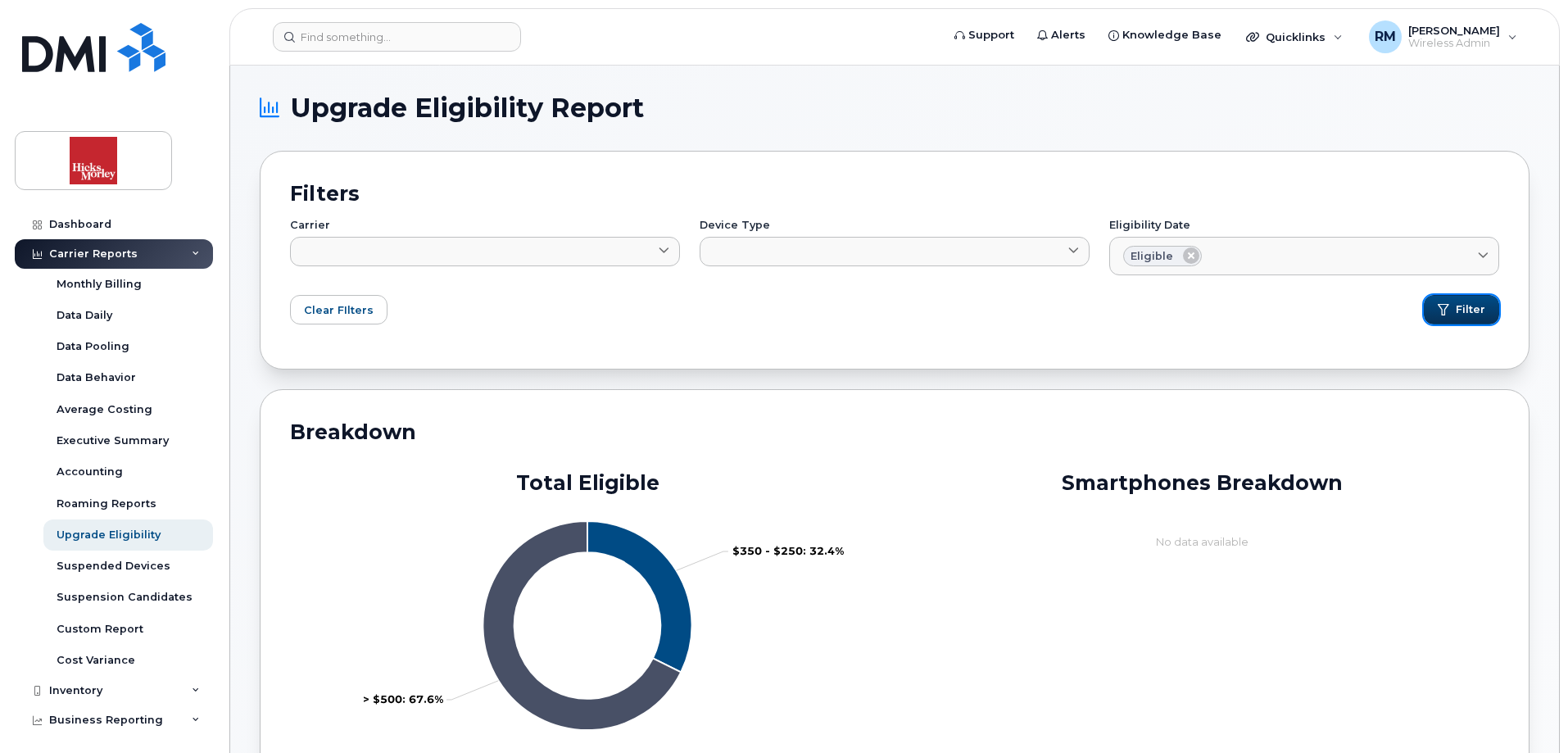
click at [1450, 307] on span "submit" at bounding box center [1444, 310] width 12 height 12
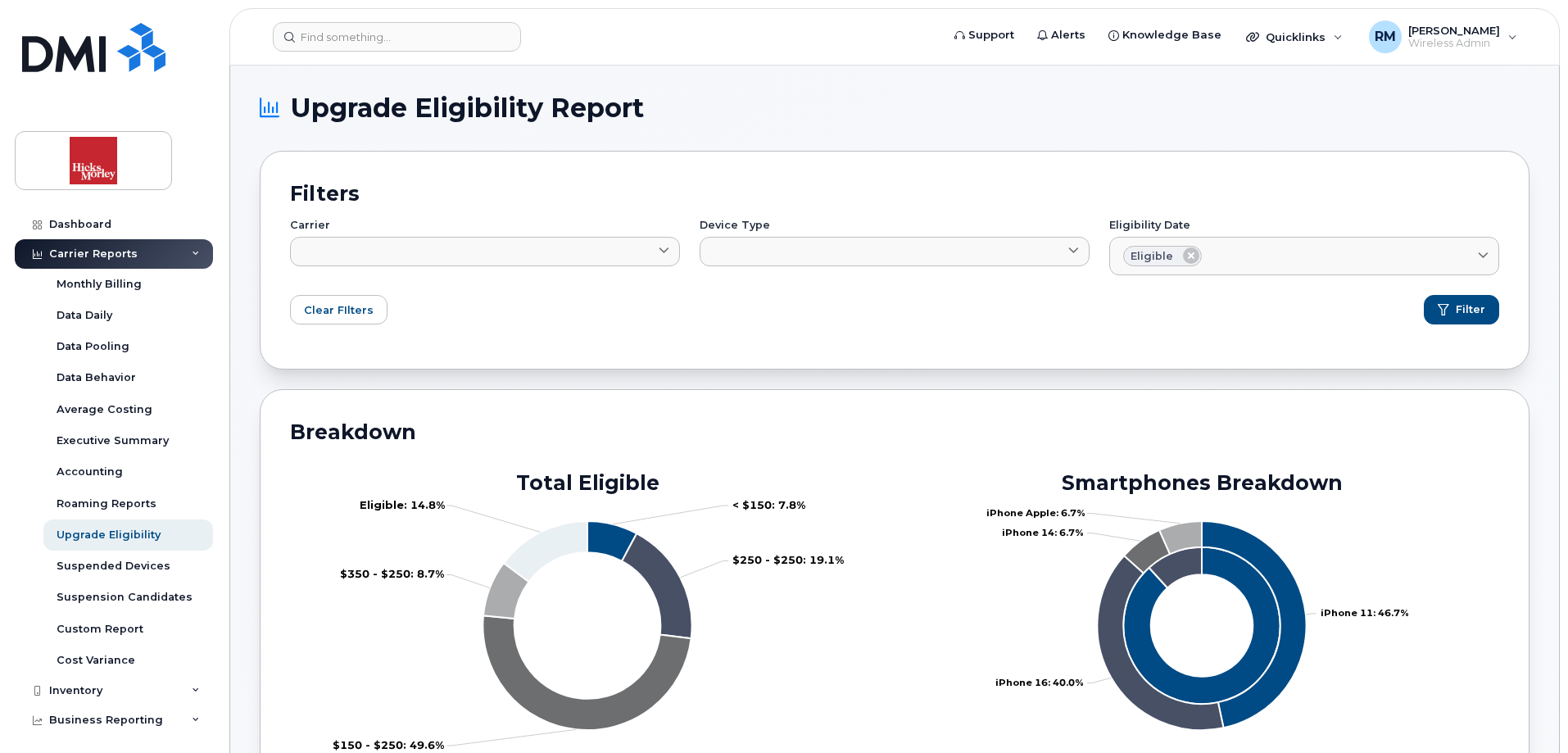
click at [1195, 253] on icon at bounding box center [1191, 256] width 17 height 17
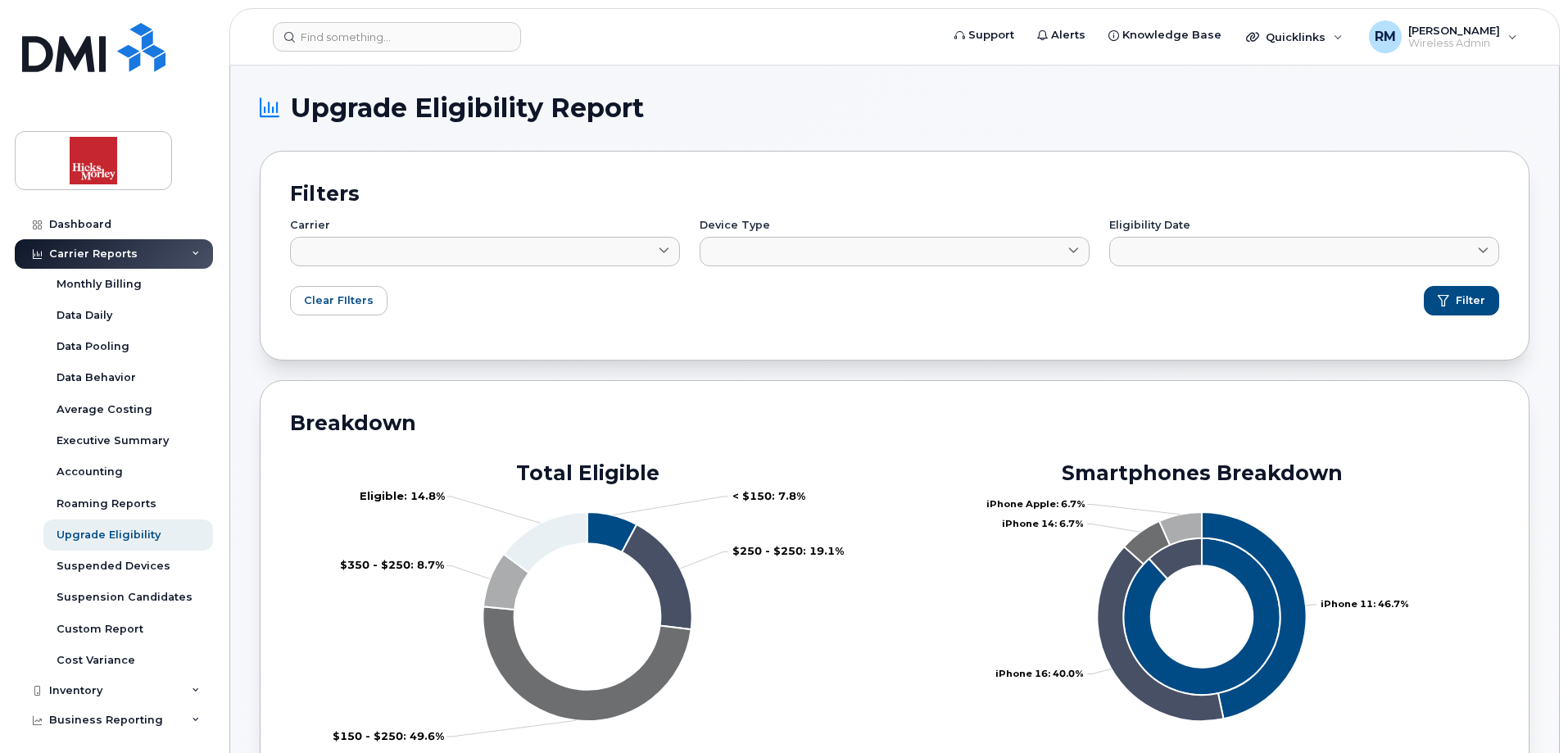
click at [1479, 249] on icon at bounding box center [1483, 251] width 11 height 11
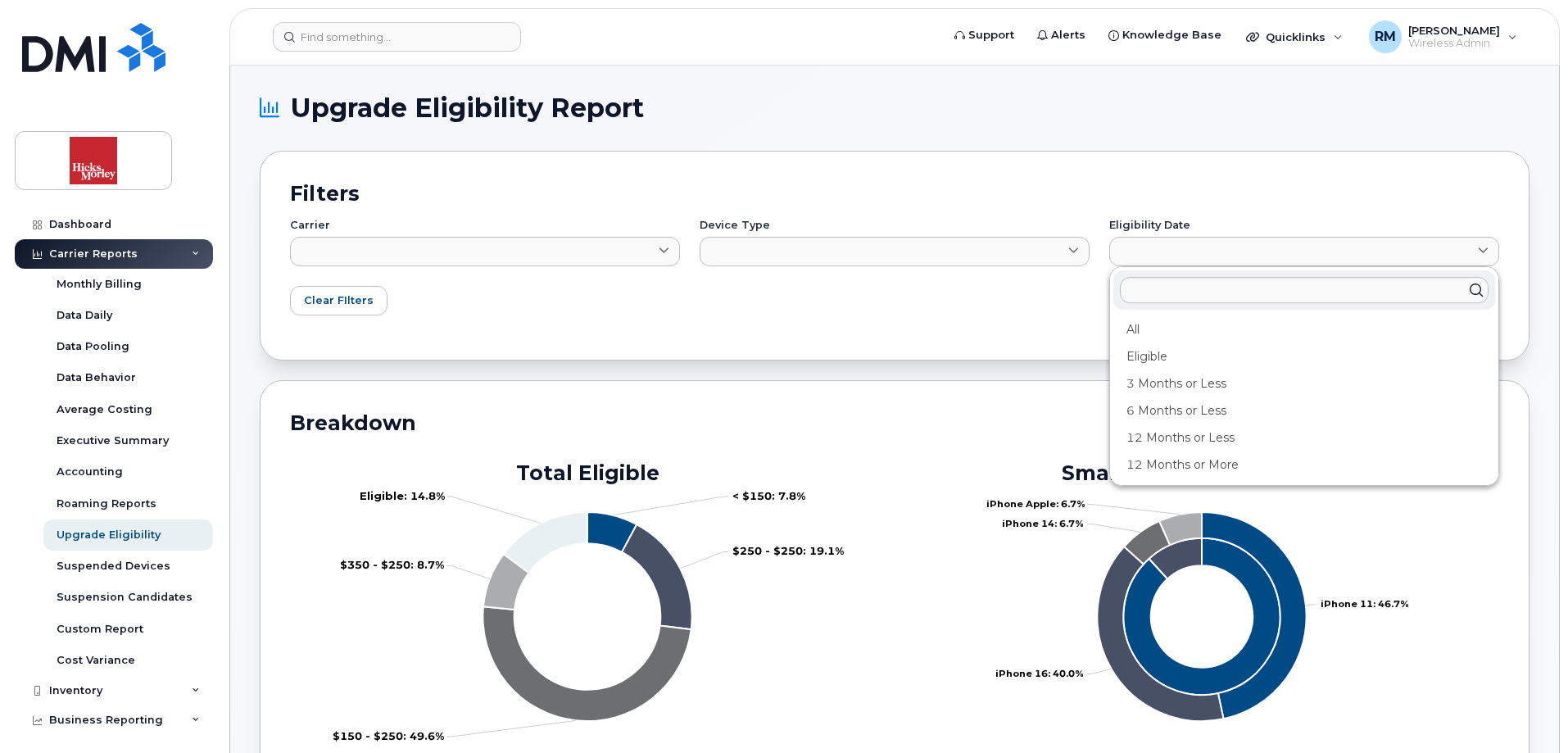
drag, startPoint x: 1138, startPoint y: 331, endPoint x: 1148, endPoint y: 330, distance: 10.0
click at [1138, 331] on div "All" at bounding box center [1304, 330] width 382 height 27
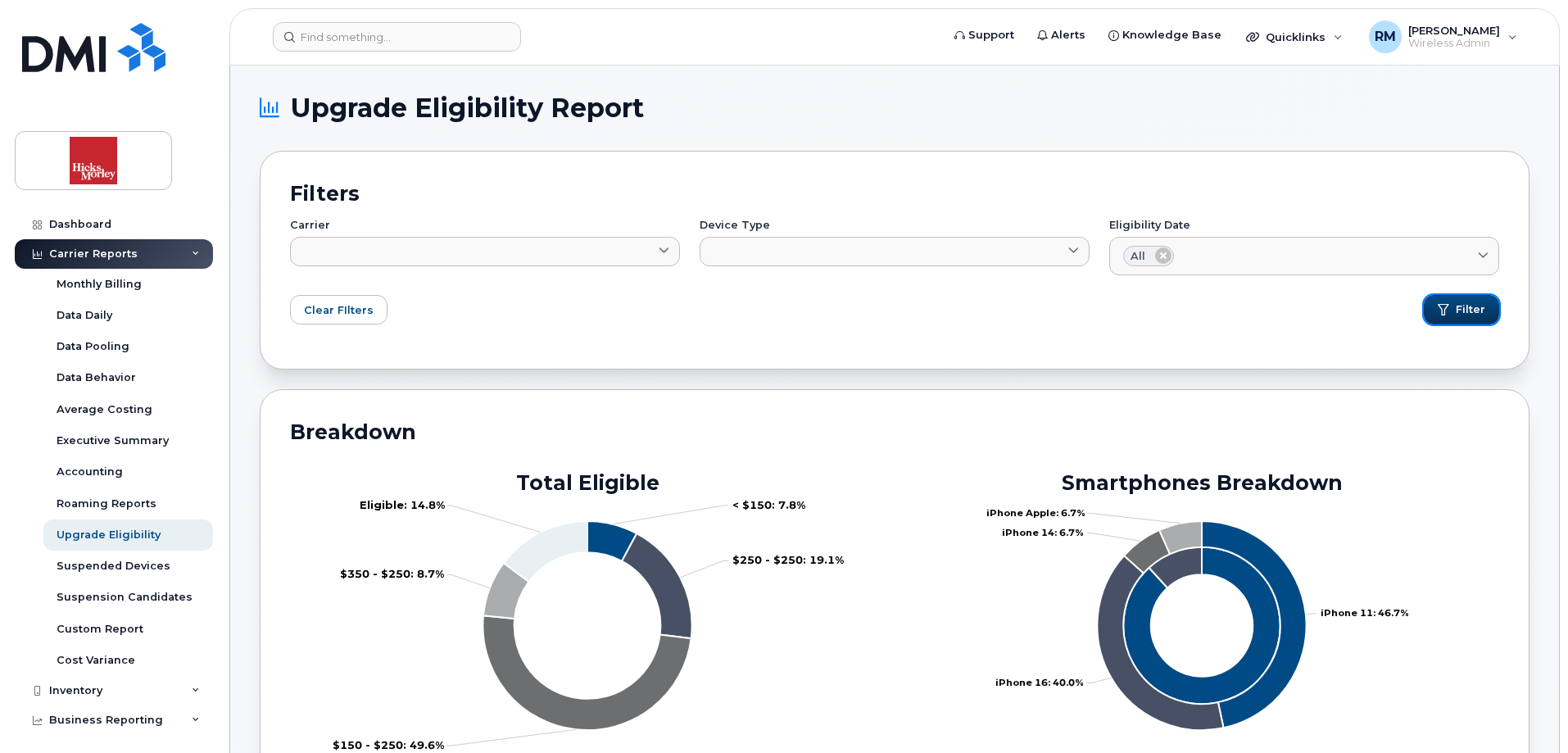
click at [1458, 310] on span "Filter" at bounding box center [1471, 310] width 30 height 15
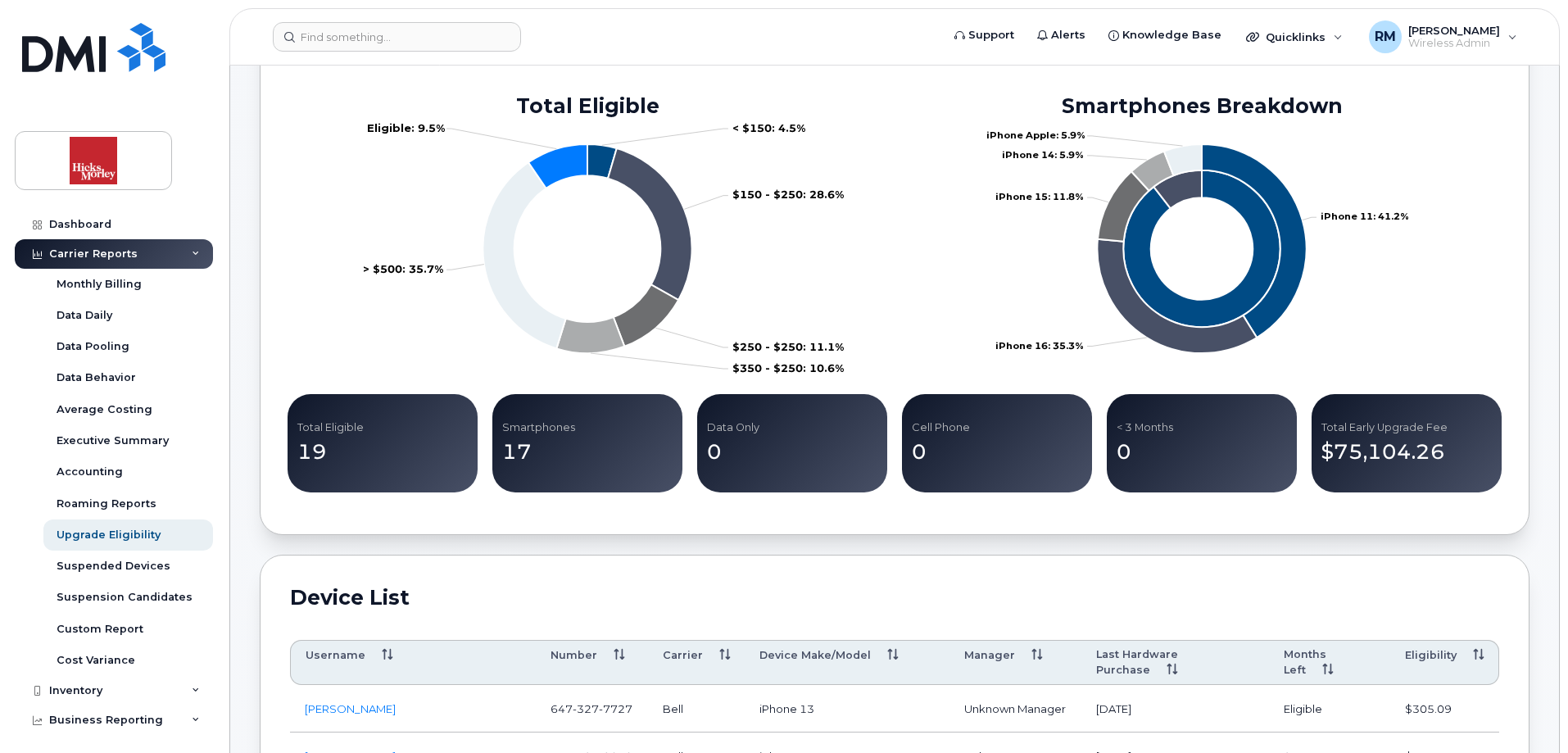
scroll to position [574, 0]
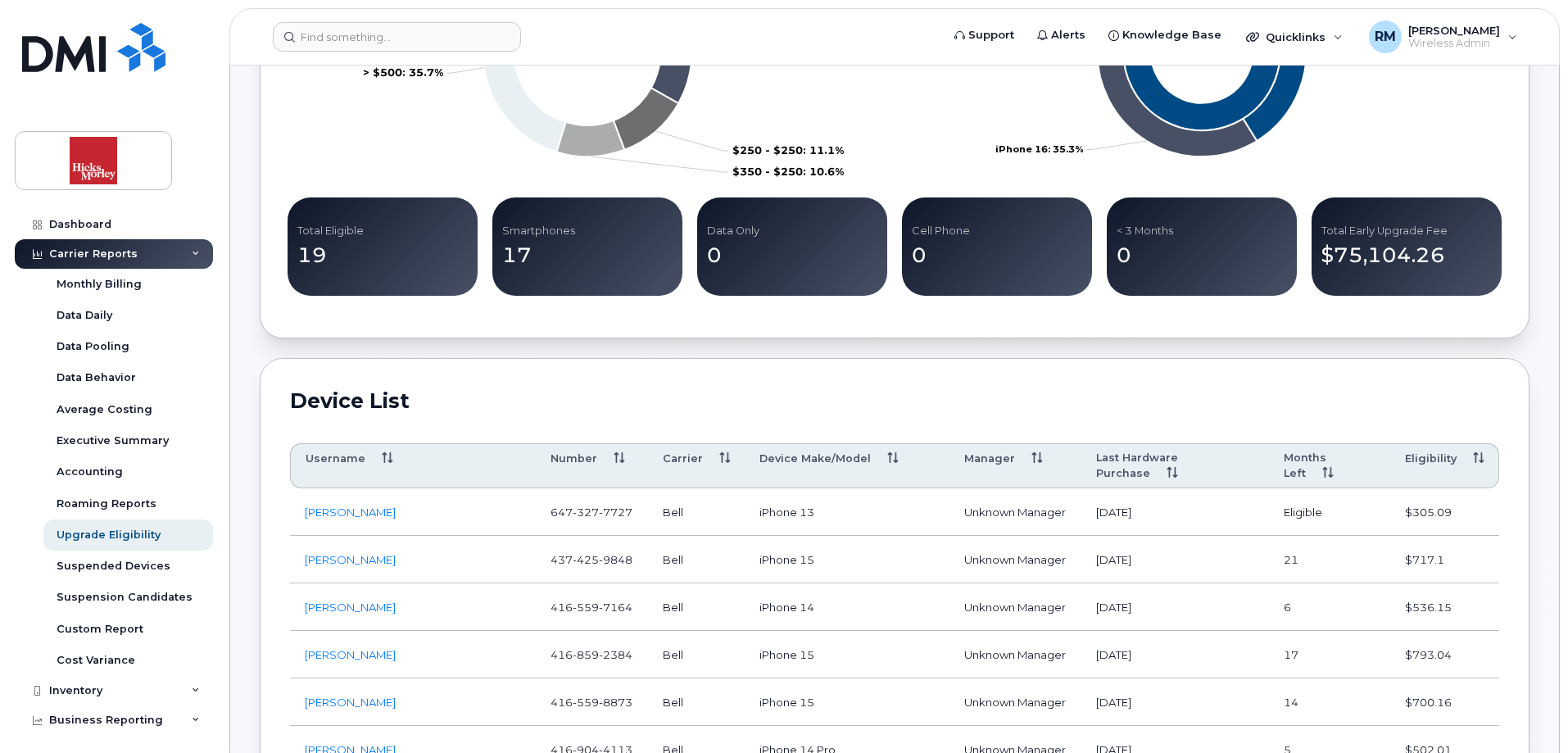
click at [1244, 453] on th "Last Hardware Purchase" at bounding box center [1175, 466] width 188 height 46
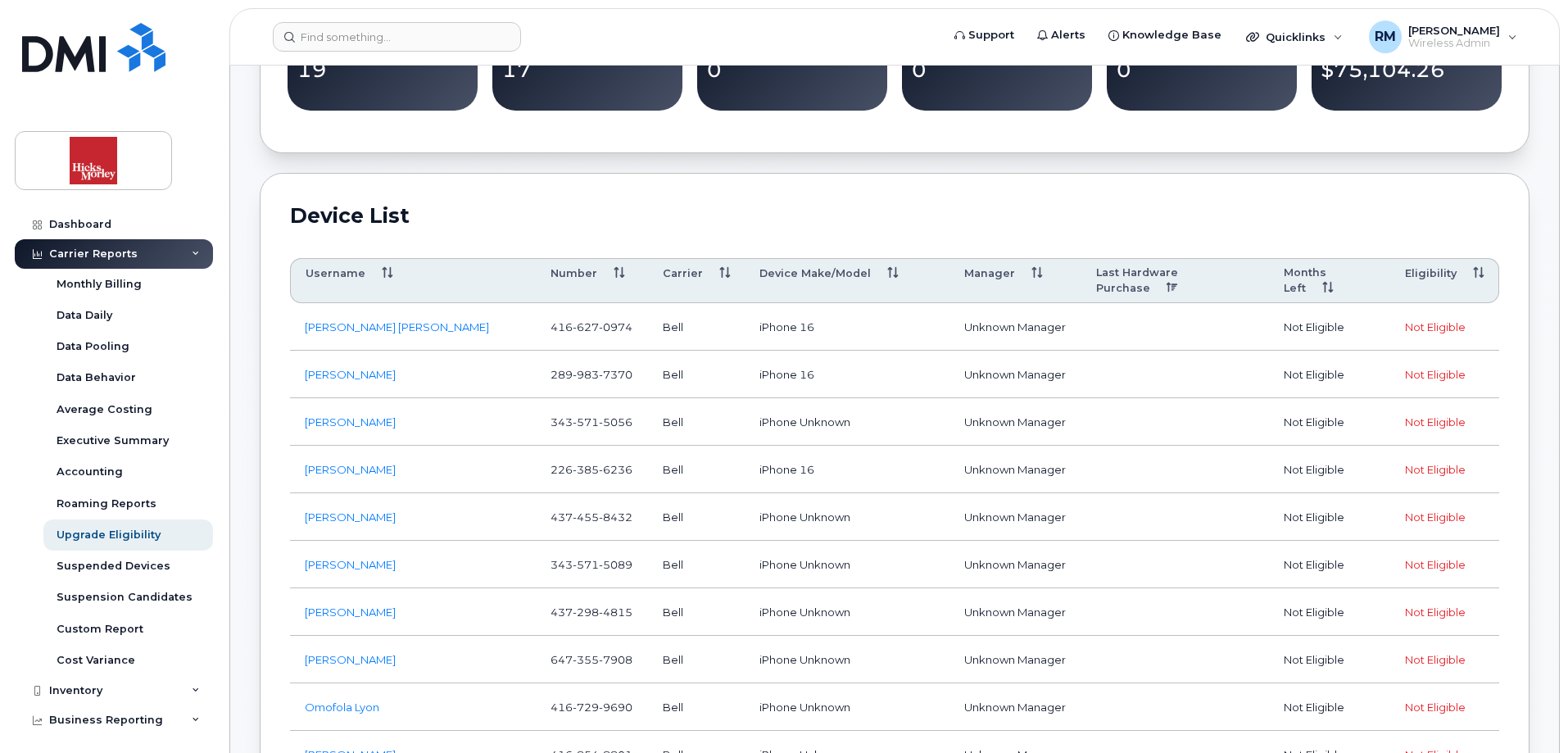
scroll to position [712, 0]
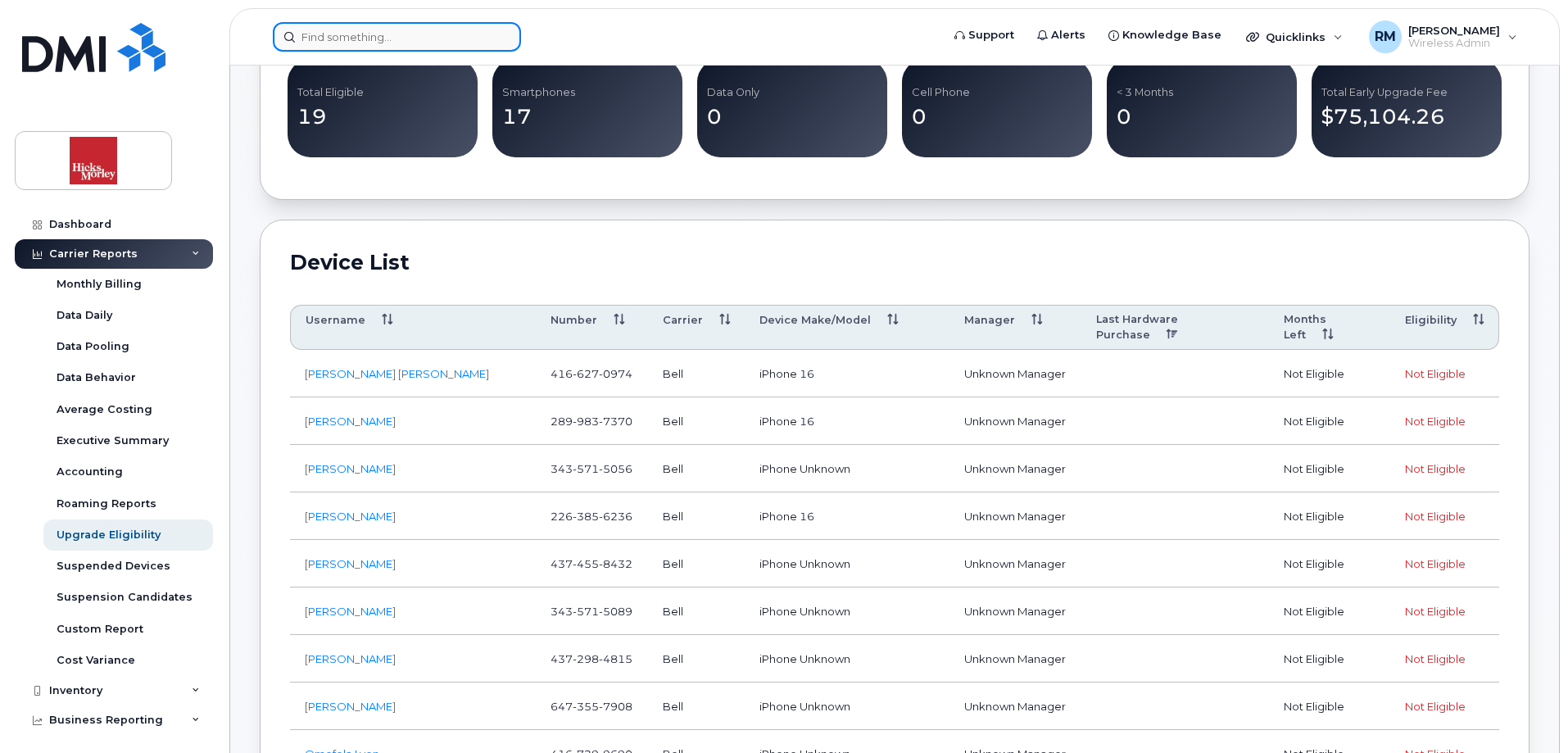
click at [323, 39] on input at bounding box center [397, 37] width 248 height 30
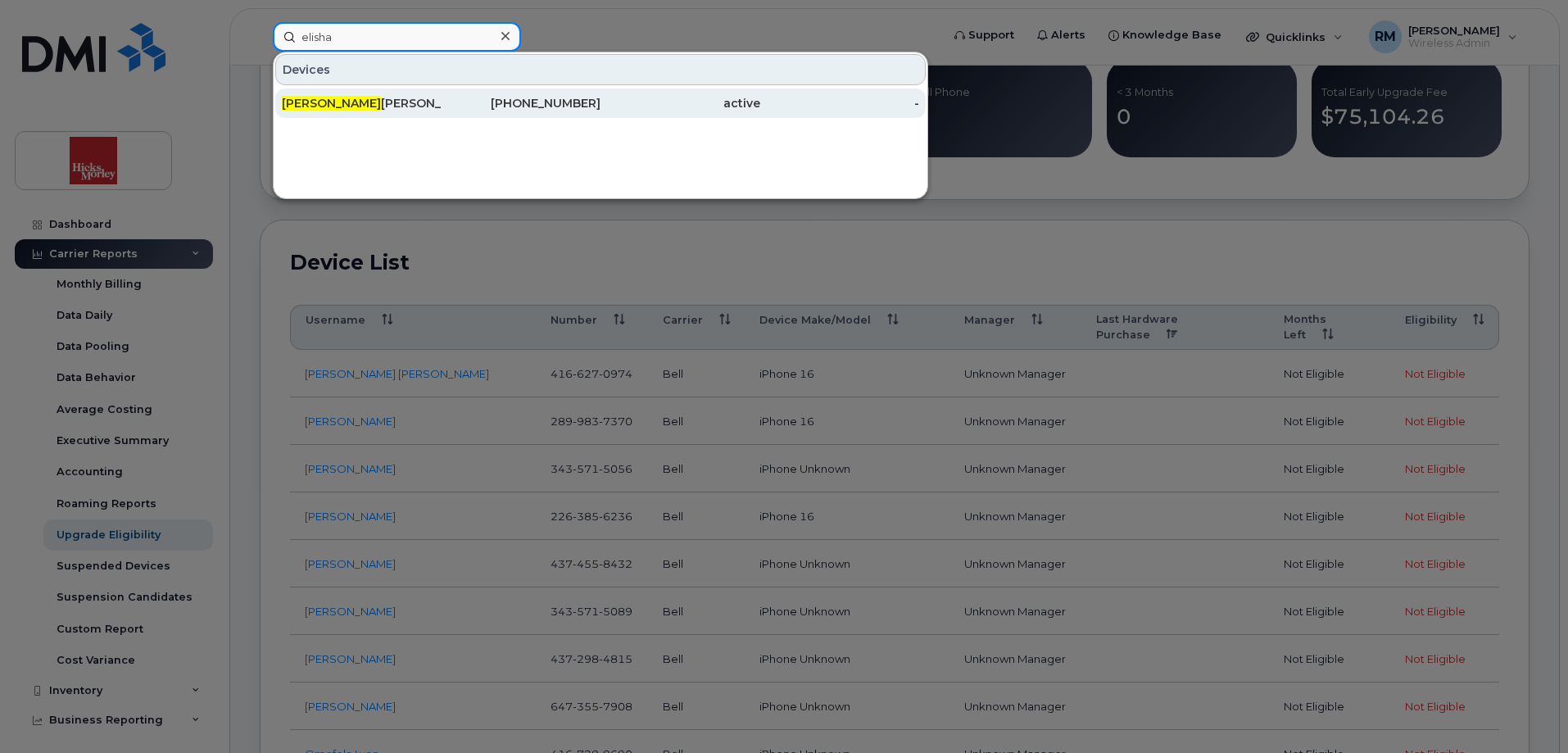
type input "elisha"
click at [334, 104] on div "[PERSON_NAME]" at bounding box center [361, 104] width 160 height 17
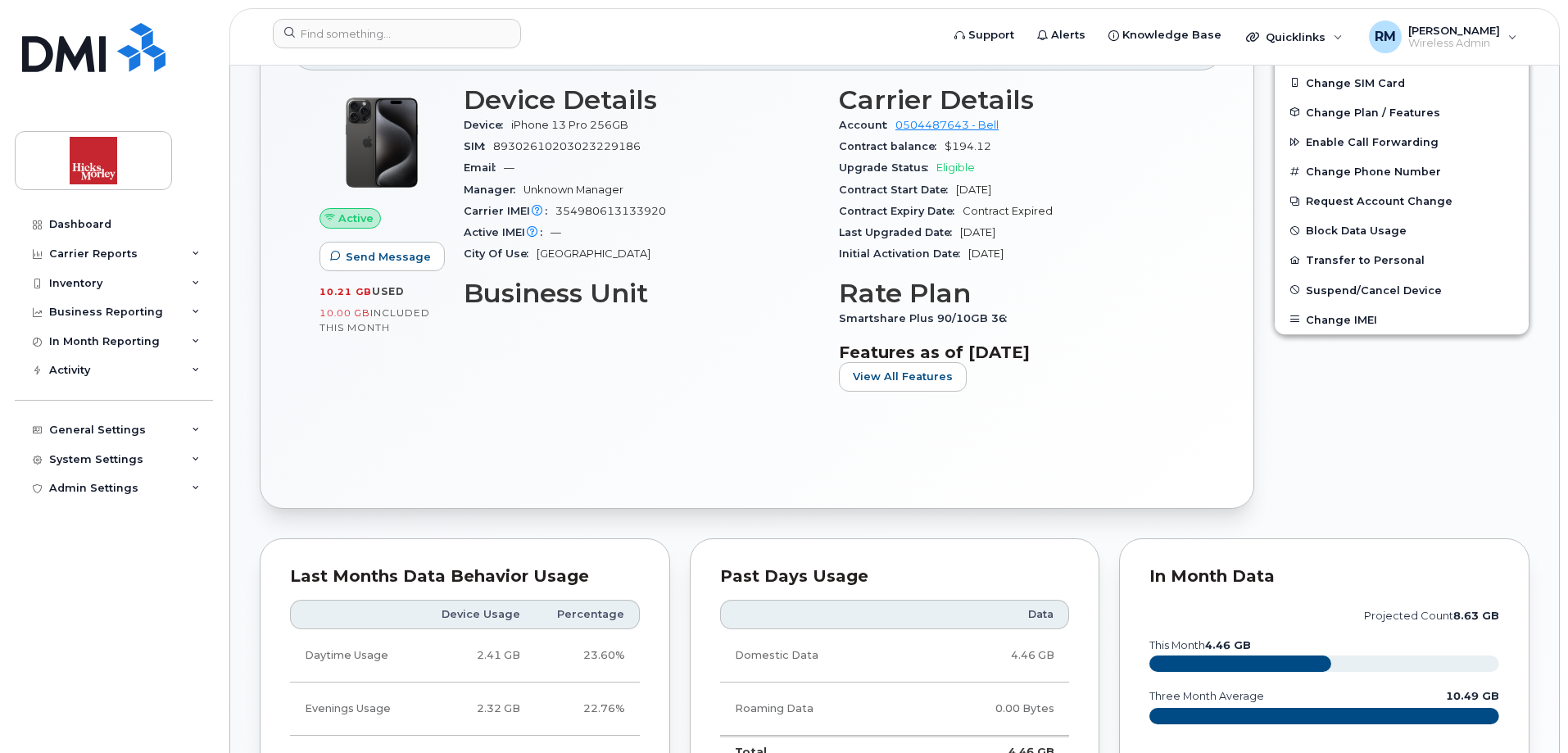
scroll to position [410, 0]
click at [98, 253] on div "Carrier Reports" at bounding box center [93, 254] width 89 height 13
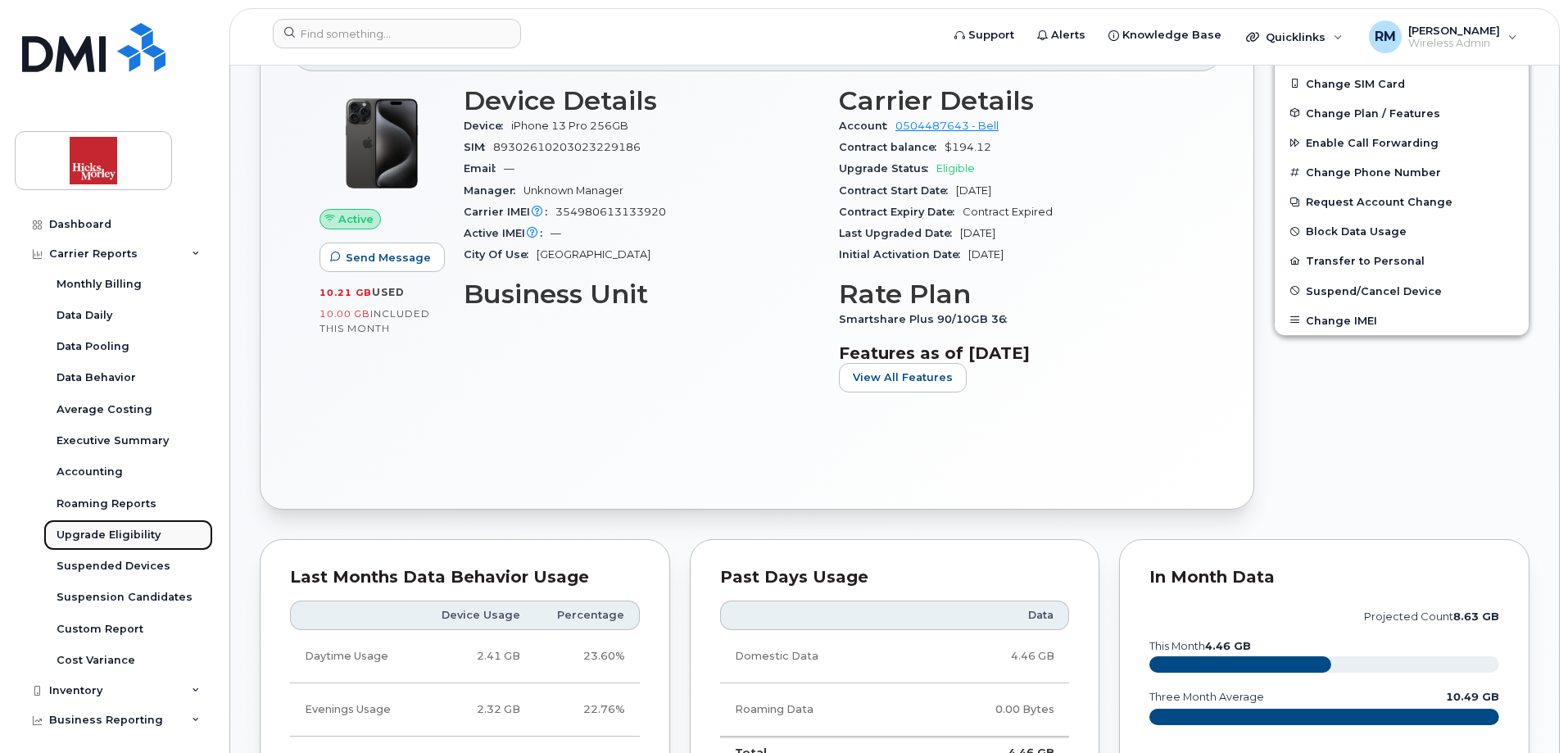
click at [121, 536] on div "Upgrade Eligibility" at bounding box center [108, 535] width 104 height 15
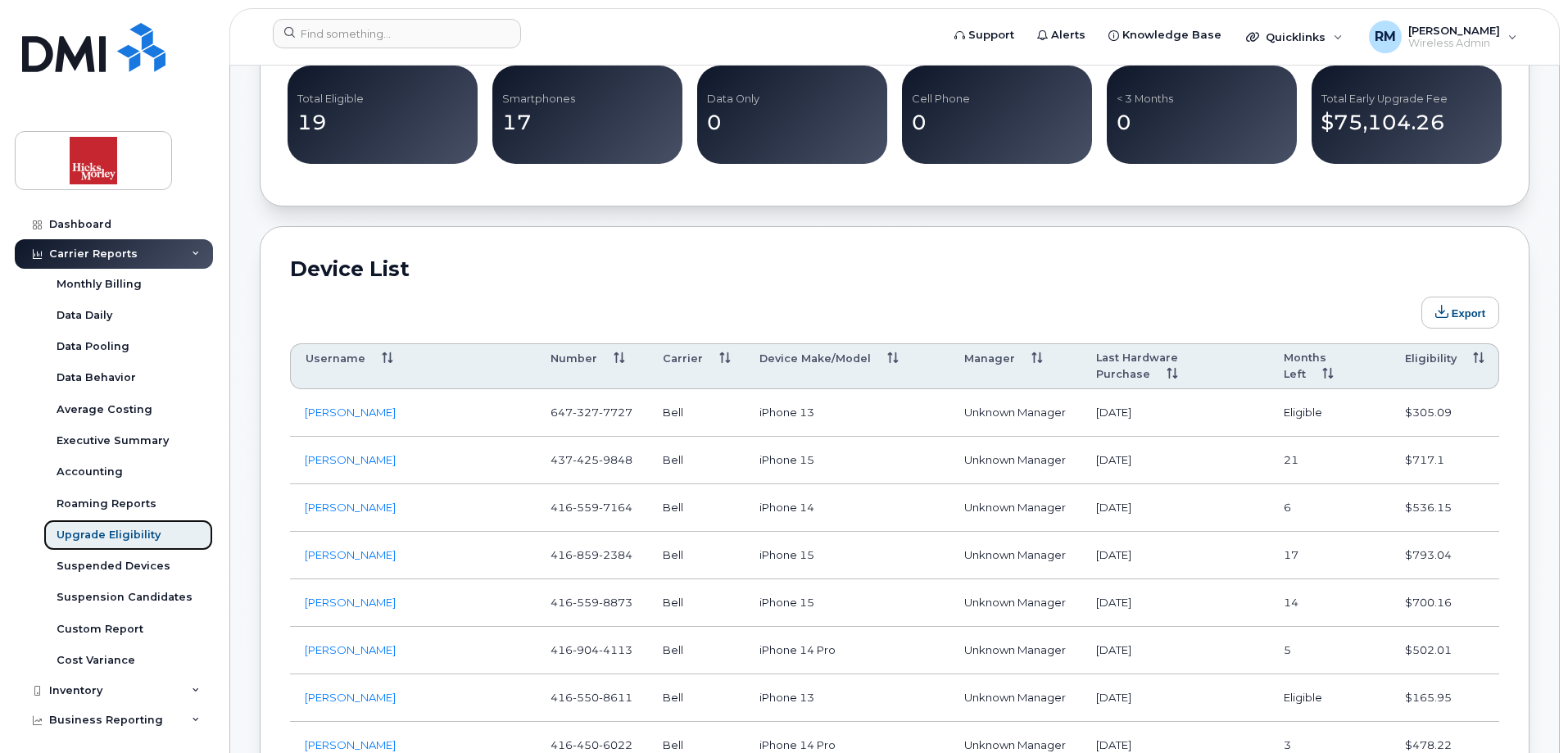
scroll to position [738, 0]
click at [1248, 355] on th "Last Hardware Purchase" at bounding box center [1175, 365] width 188 height 46
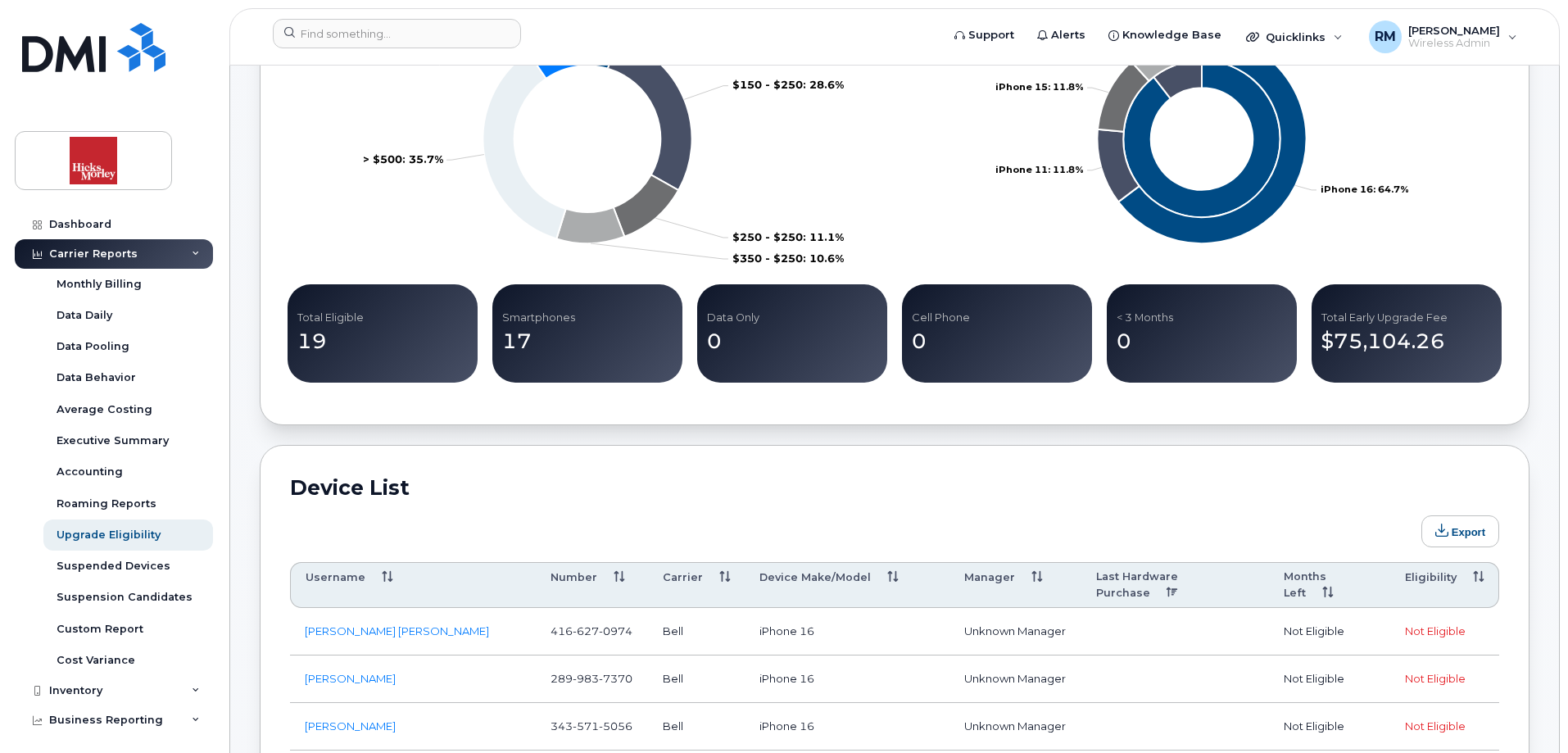
scroll to position [492, 0]
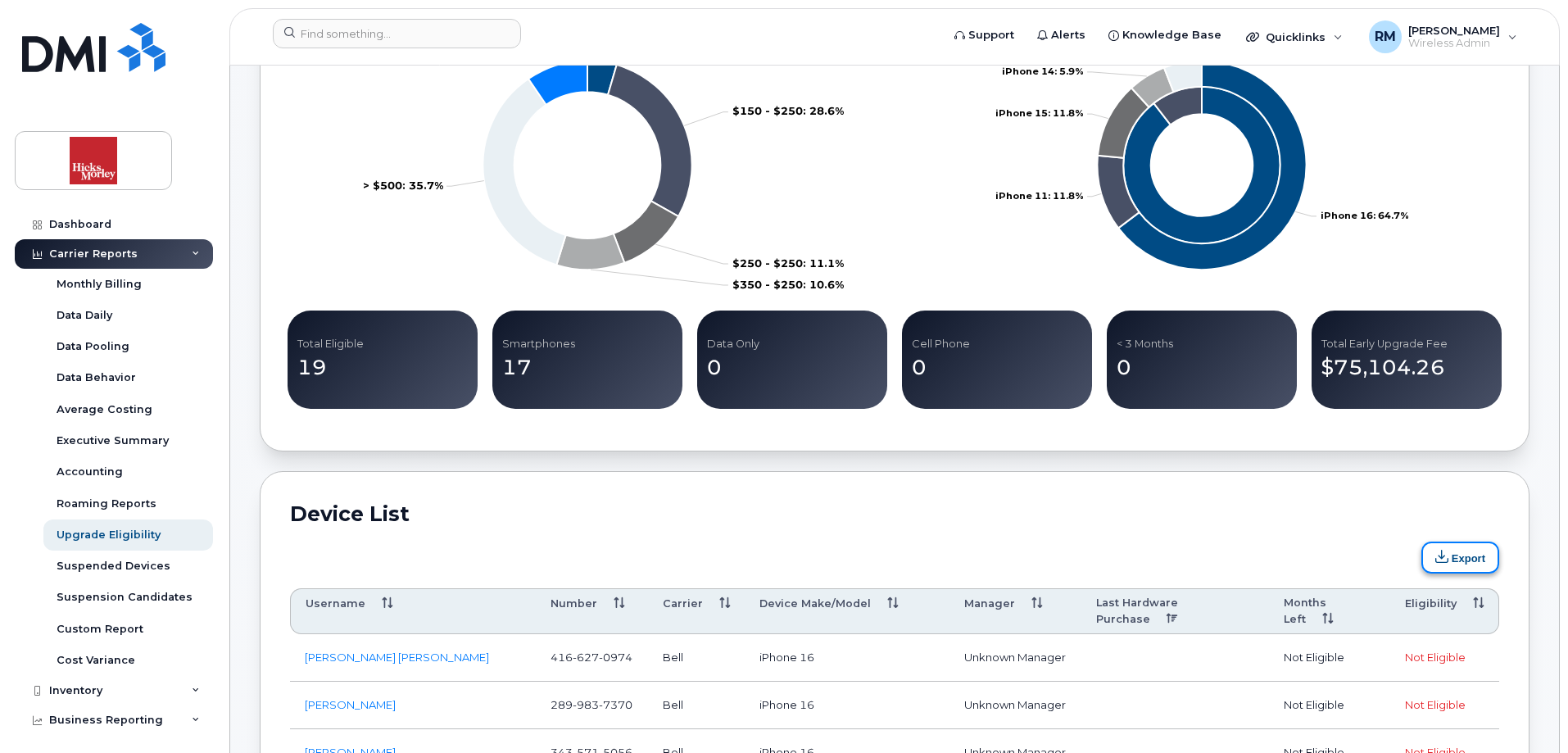
click at [1447, 559] on icon "submit" at bounding box center [1442, 557] width 13 height 13
drag, startPoint x: 792, startPoint y: 495, endPoint x: 793, endPoint y: 483, distance: 12.0
click at [763, 174] on rect at bounding box center [587, 166] width 599 height 262
